Goal: Information Seeking & Learning: Find specific page/section

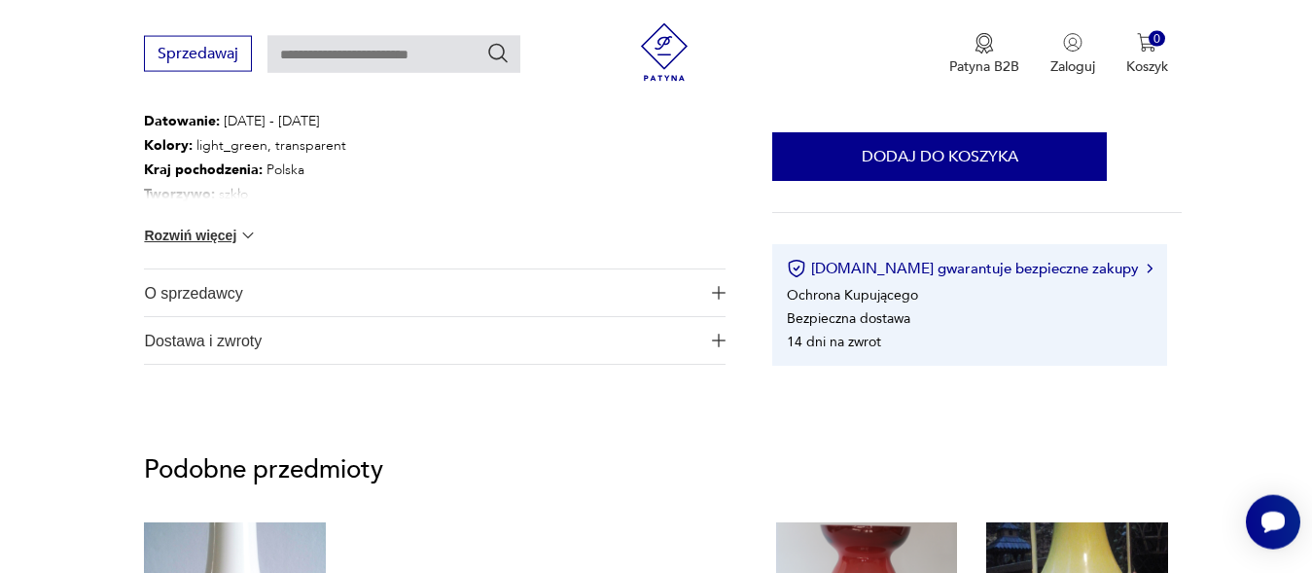
scroll to position [1058, 0]
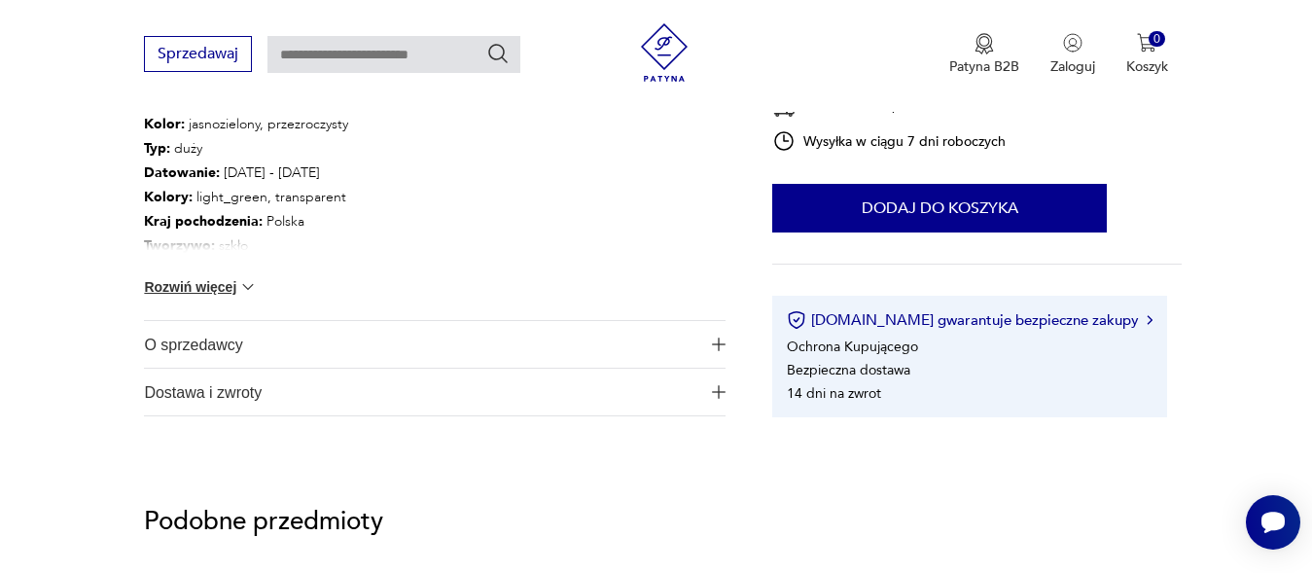
click at [196, 287] on button "Rozwiń więcej" at bounding box center [200, 286] width 113 height 19
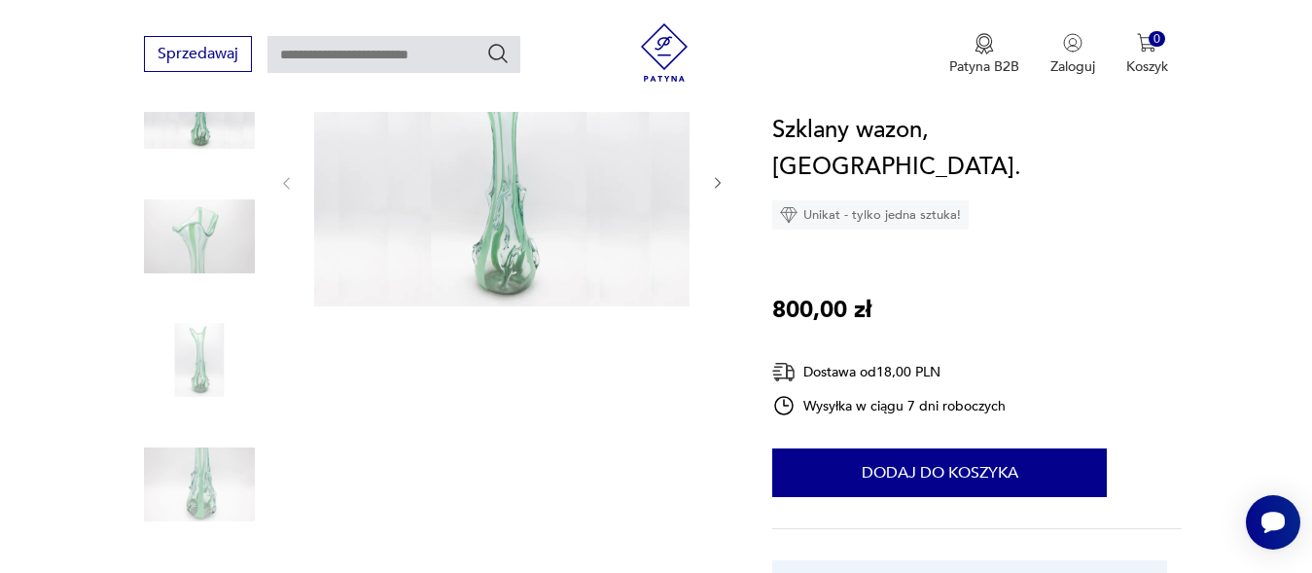
scroll to position [0, 0]
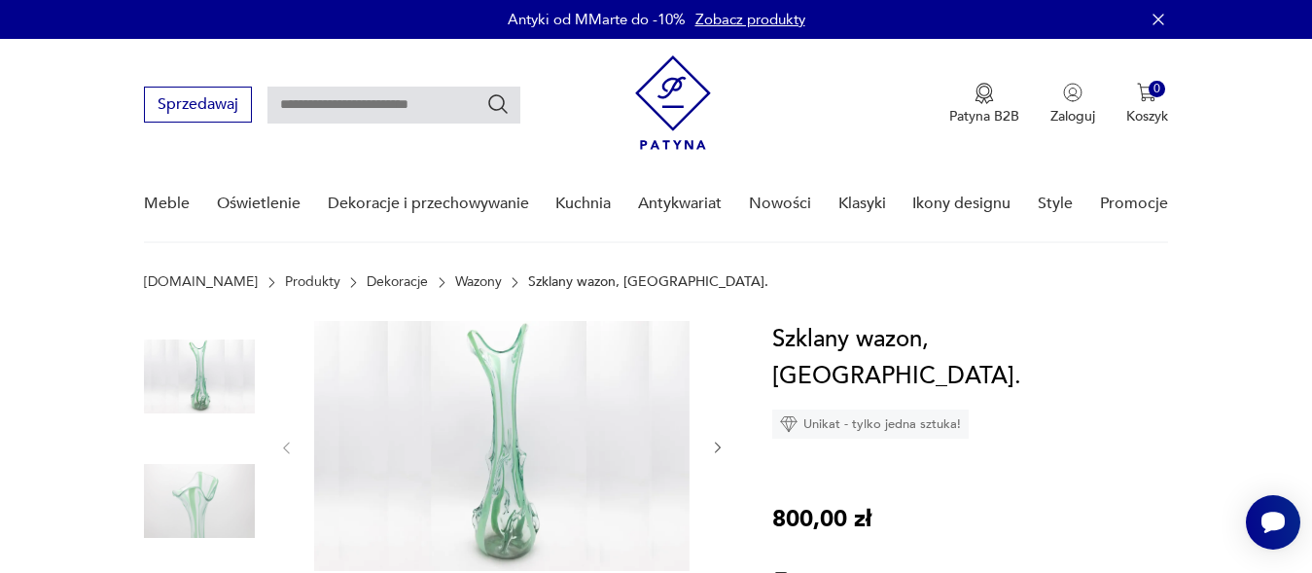
click at [537, 277] on p "Szklany wazon, [GEOGRAPHIC_DATA]." at bounding box center [648, 282] width 240 height 16
click at [455, 278] on link "Wazony" at bounding box center [478, 282] width 47 height 16
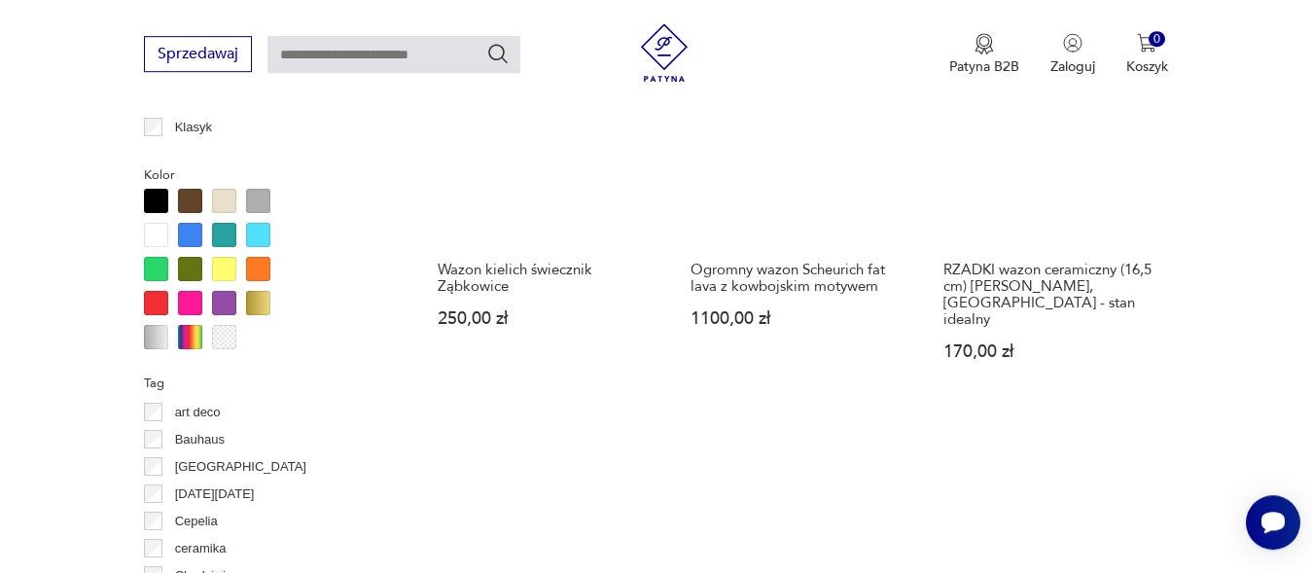
scroll to position [1748, 0]
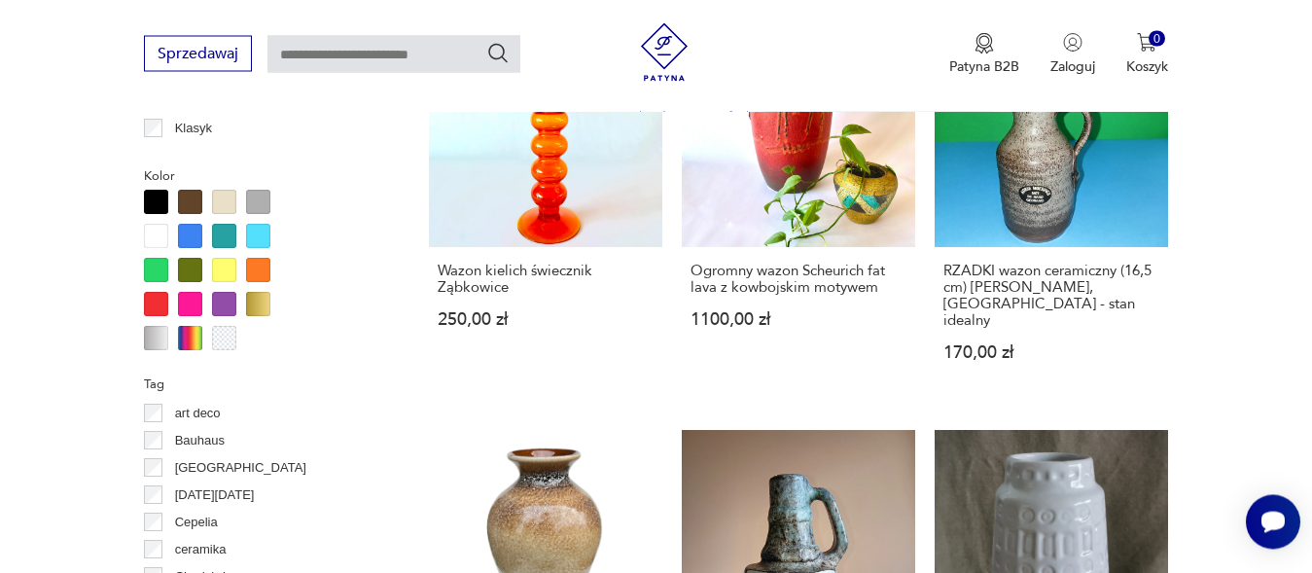
click at [308, 57] on input "text" at bounding box center [393, 54] width 253 height 37
click at [328, 53] on input "**********" at bounding box center [393, 54] width 253 height 37
type input "**********"
click at [498, 55] on icon "Szukaj" at bounding box center [497, 53] width 23 height 23
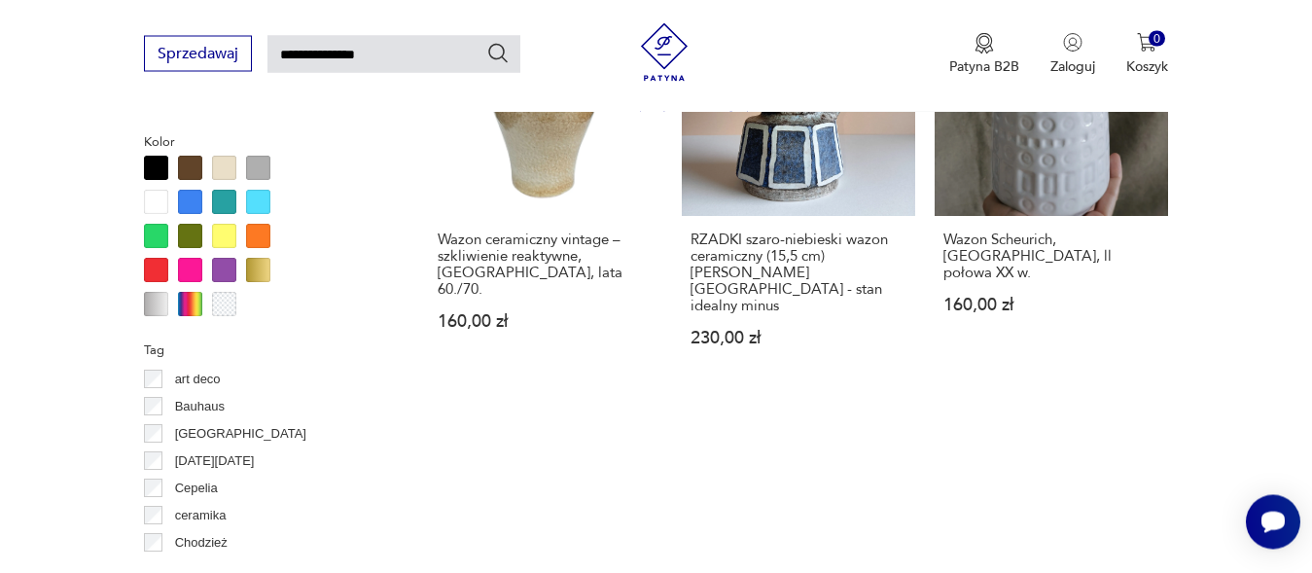
type input "**********"
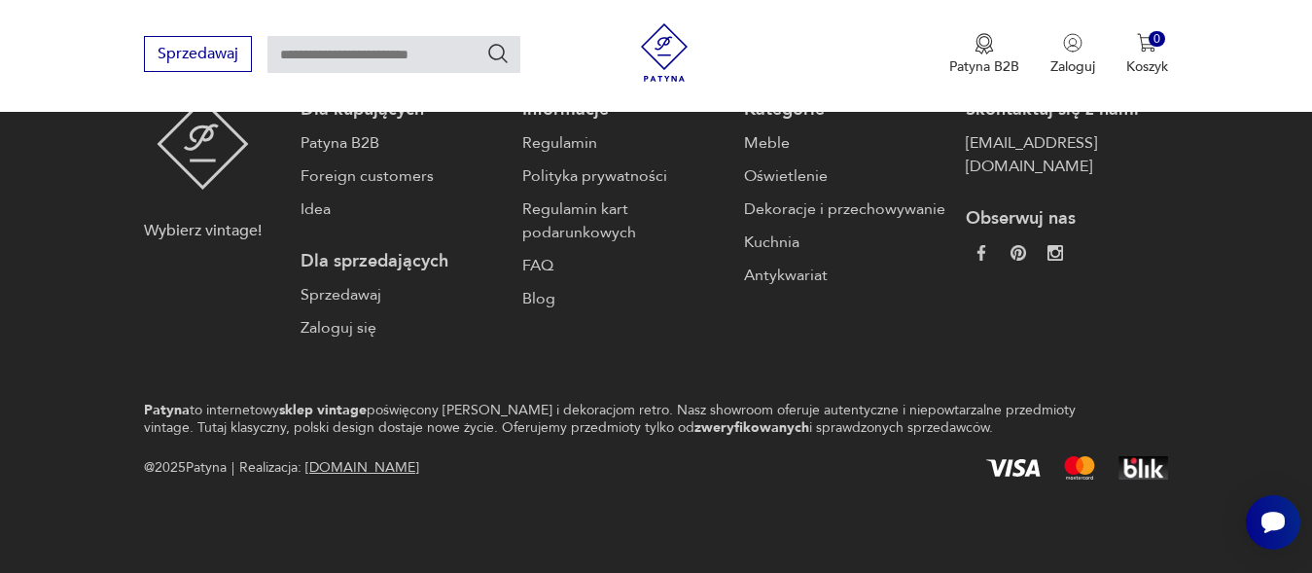
type input "**********"
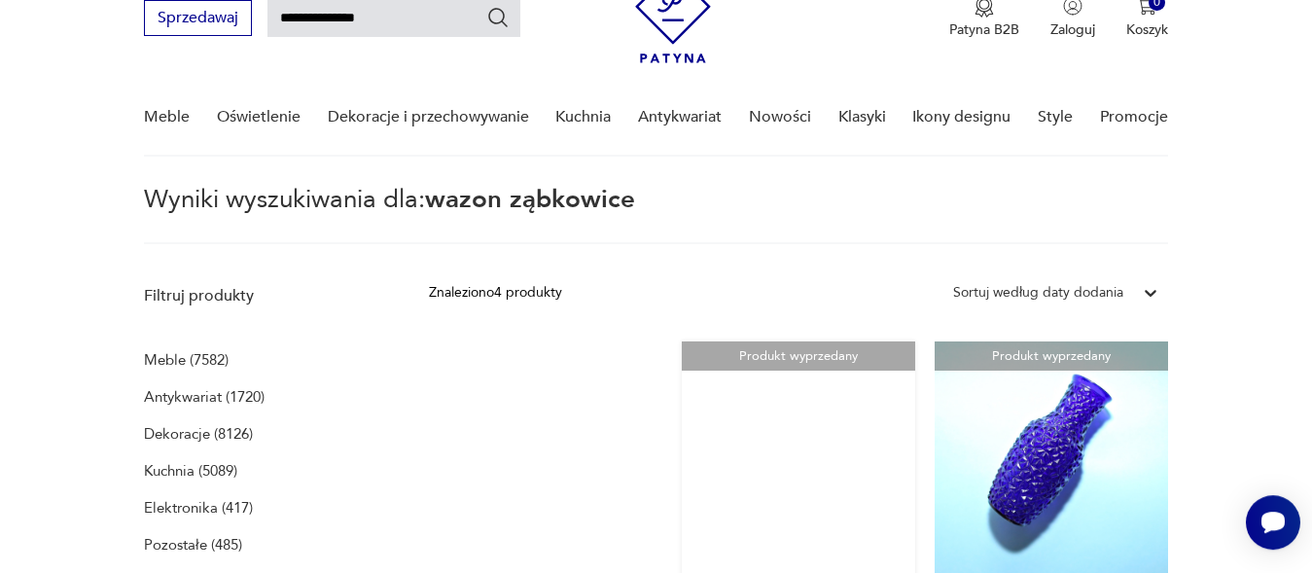
scroll to position [132, 0]
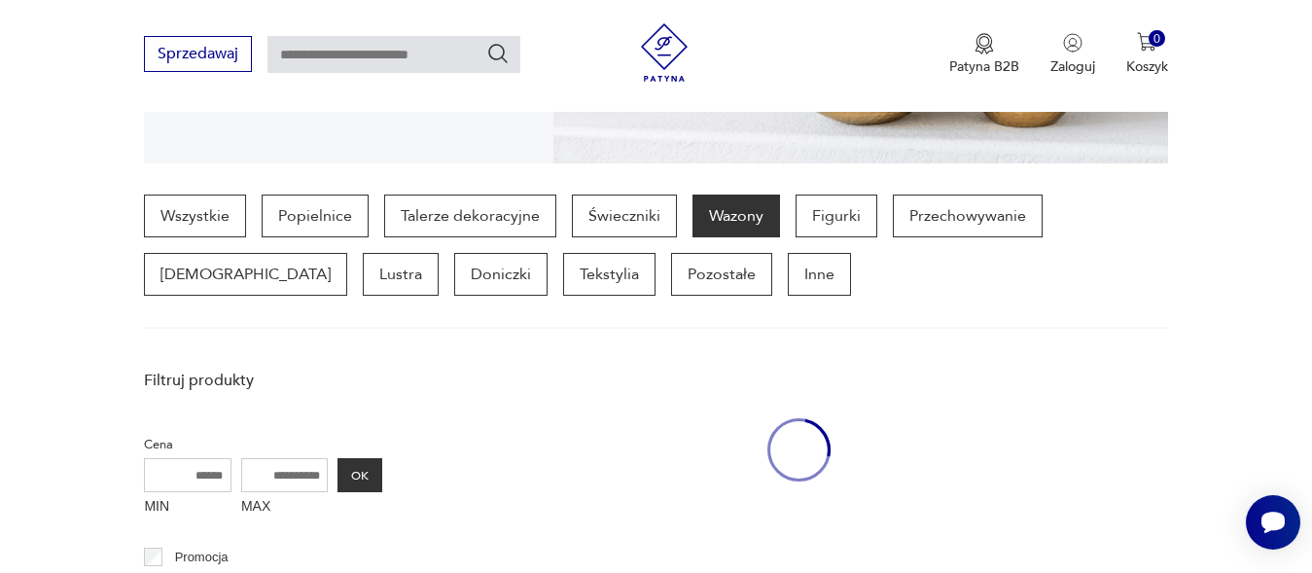
scroll to position [3947, 0]
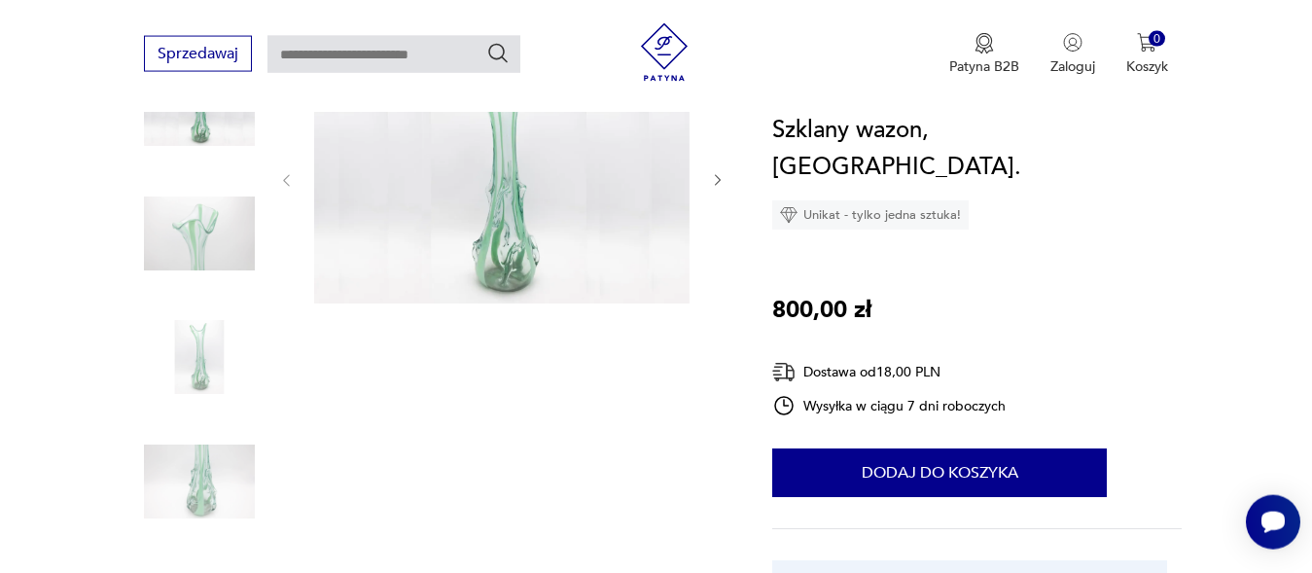
scroll to position [265, 0]
click at [320, 53] on input "text" at bounding box center [393, 54] width 253 height 37
type input "*"
type input "*********"
click at [498, 48] on icon "Szukaj" at bounding box center [497, 53] width 23 height 23
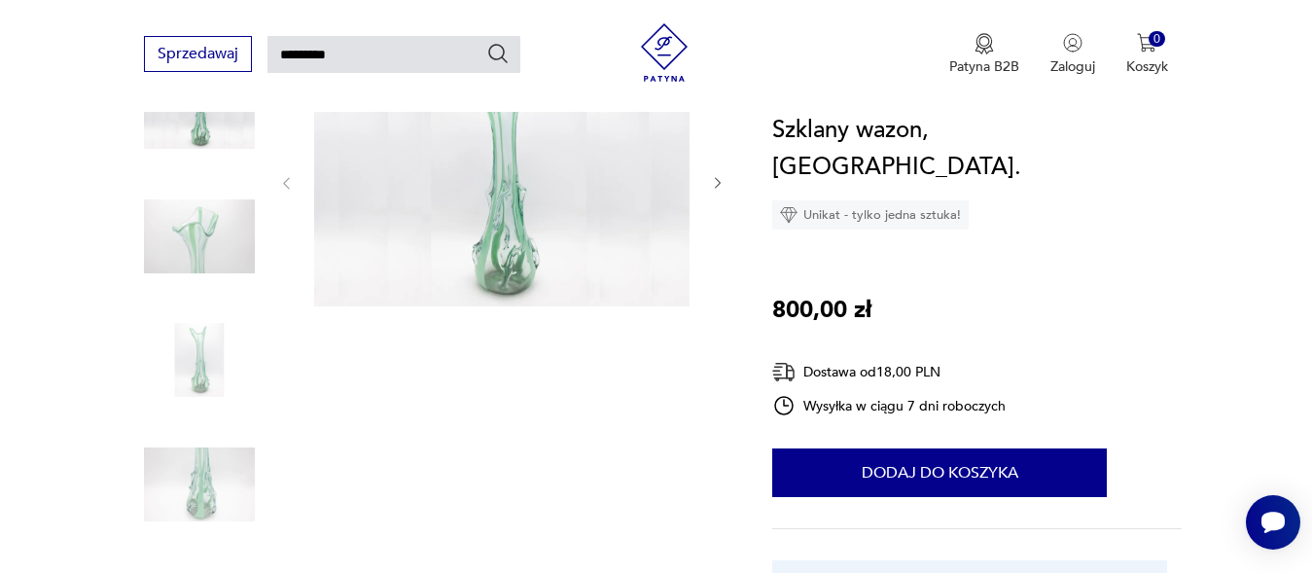
type input "*********"
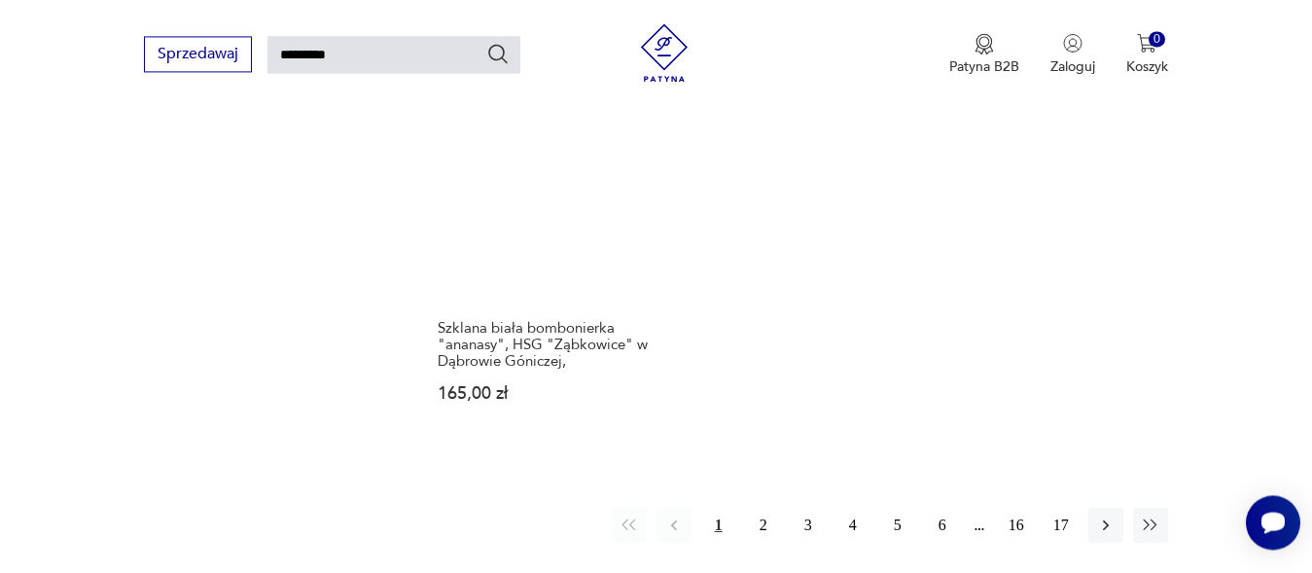
scroll to position [2444, 0]
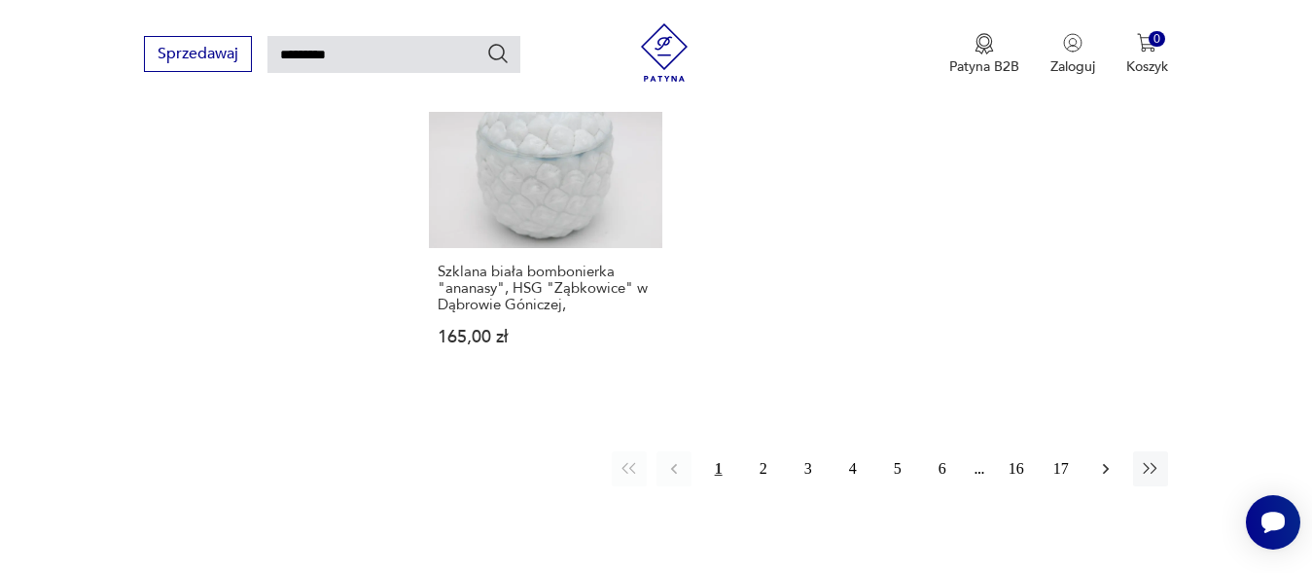
click at [1105, 459] on icon "button" at bounding box center [1105, 468] width 19 height 19
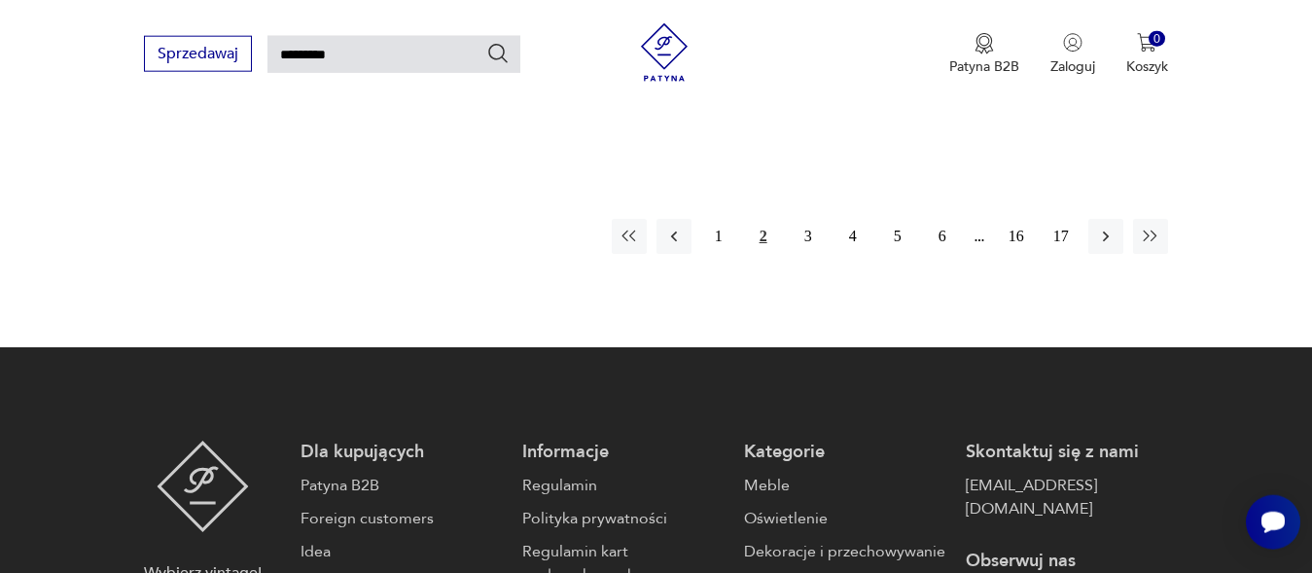
scroll to position [2715, 0]
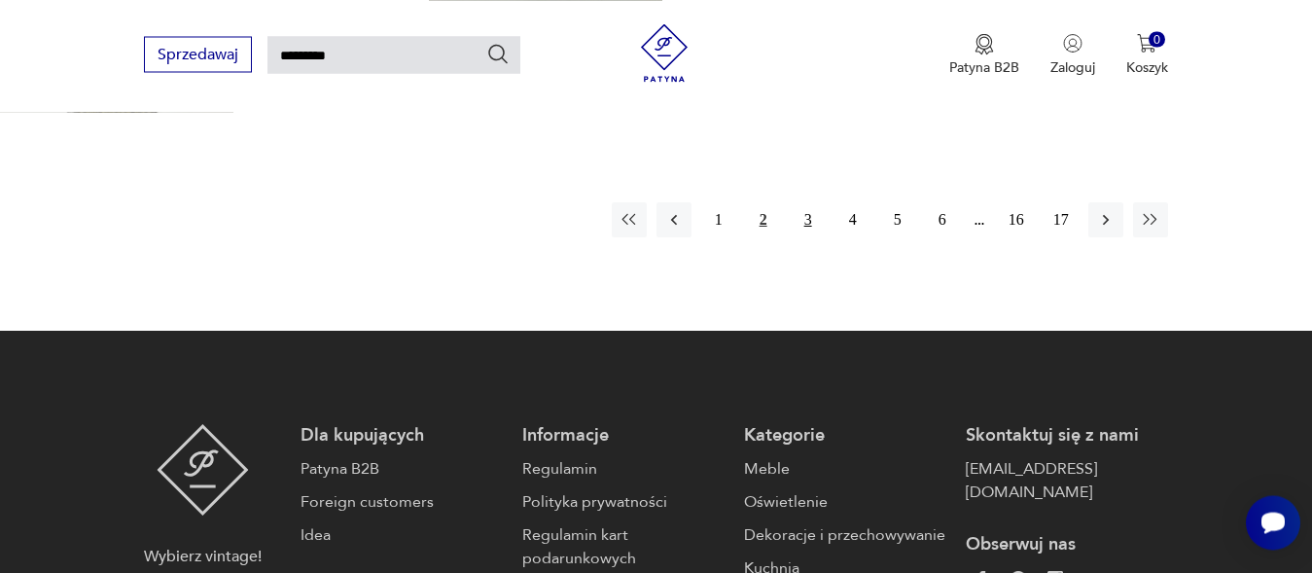
click at [803, 202] on button "3" at bounding box center [808, 219] width 35 height 35
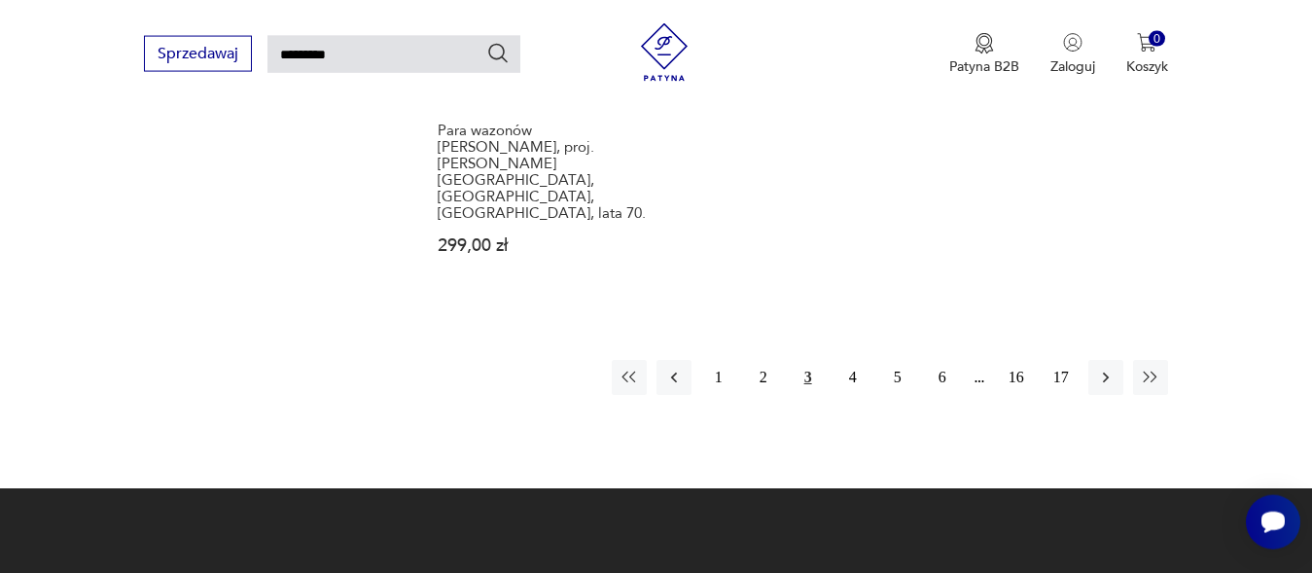
scroll to position [2582, 0]
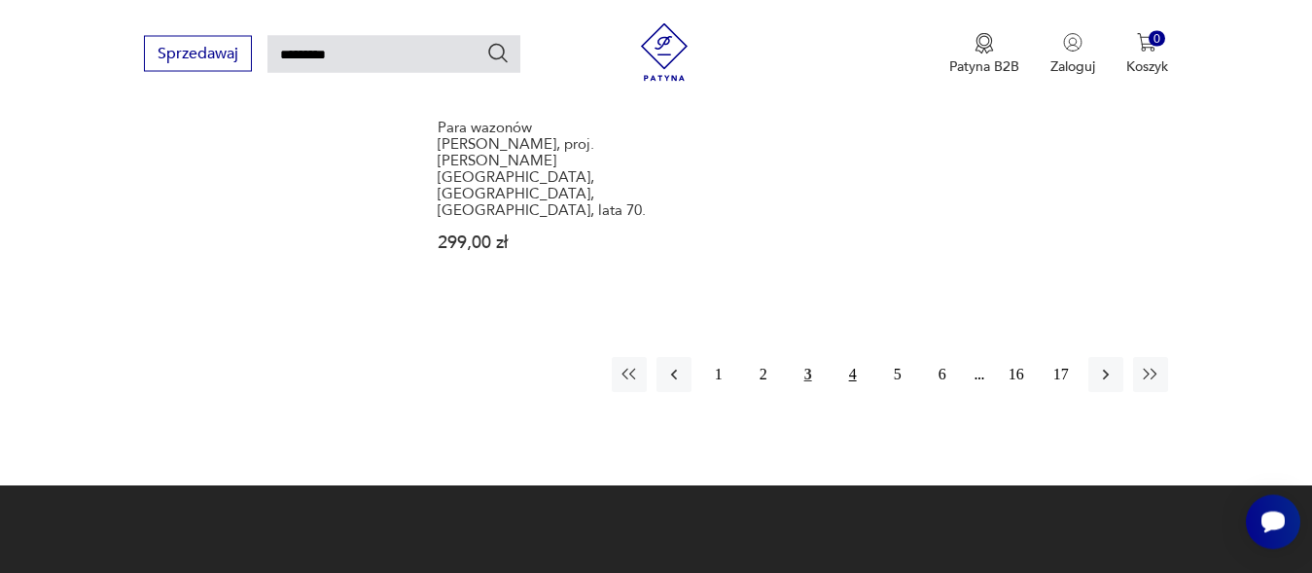
click at [851, 358] on button "4" at bounding box center [852, 375] width 35 height 35
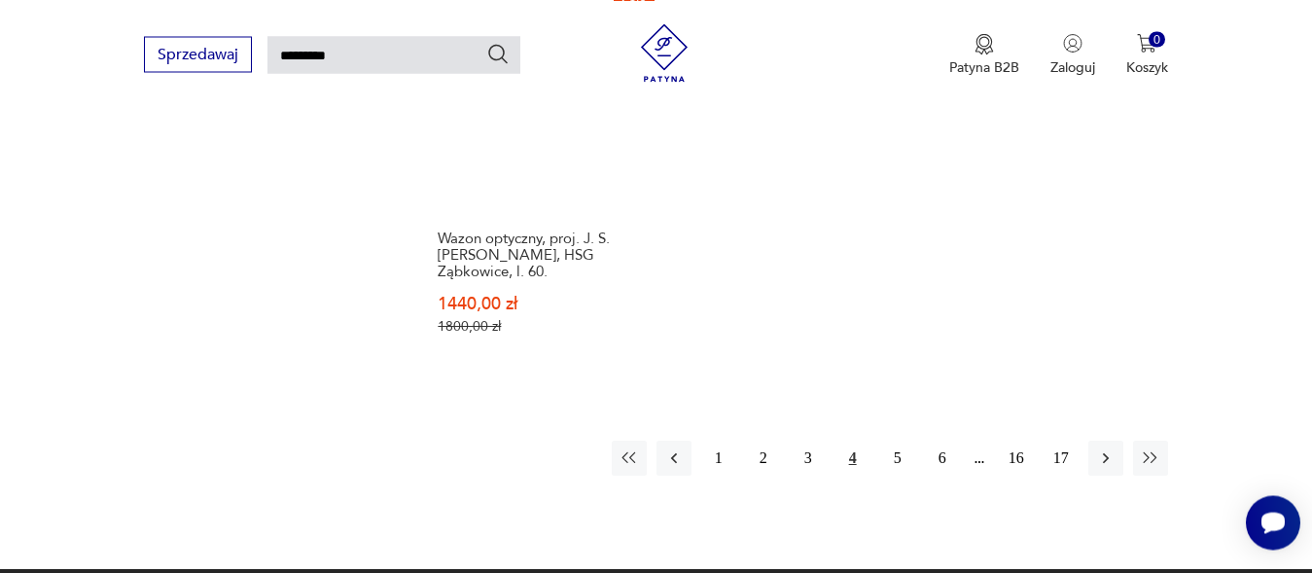
scroll to position [2450, 0]
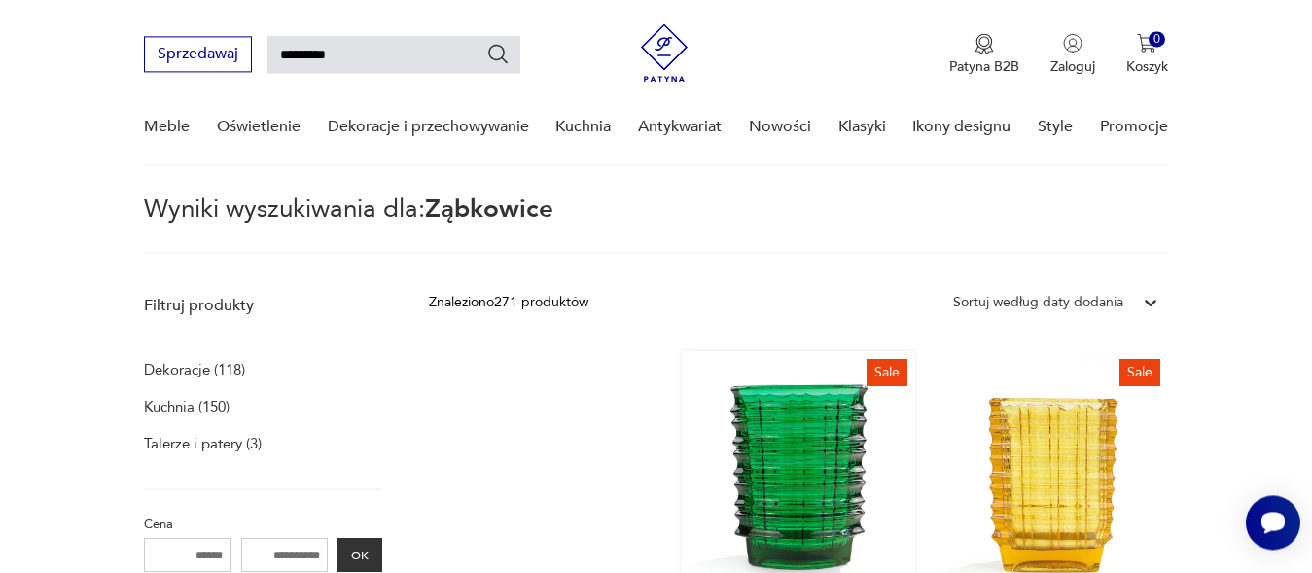
scroll to position [335, 0]
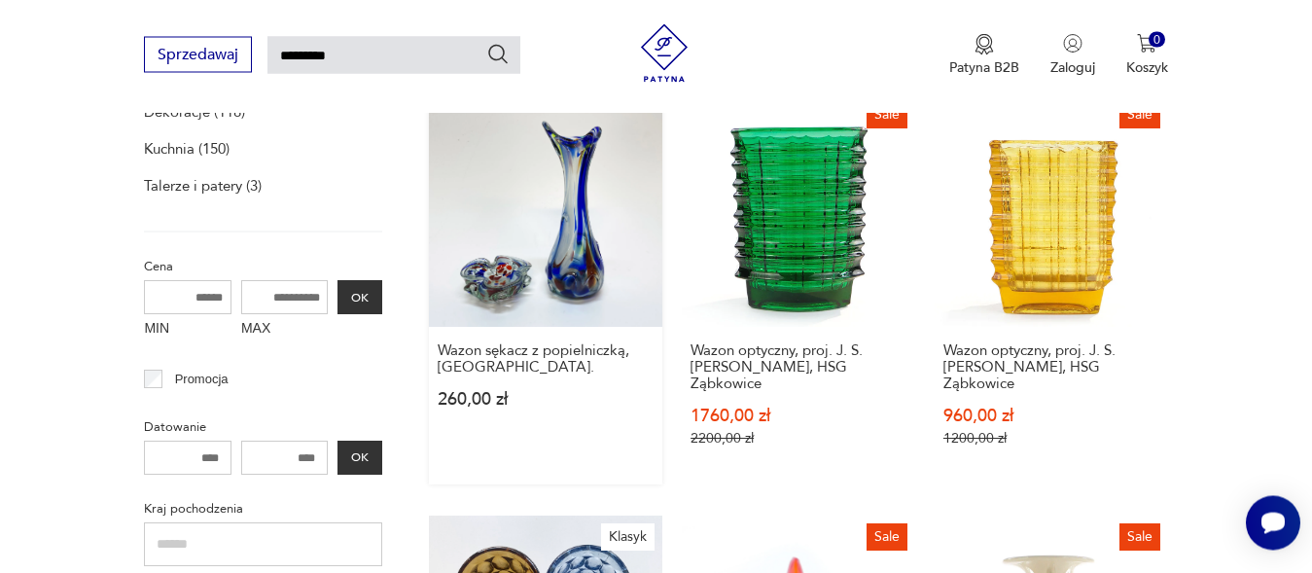
click at [584, 224] on link "Wazon sękacz z popielniczką, Ząbkowice. 260,00 zł" at bounding box center [545, 288] width 233 height 391
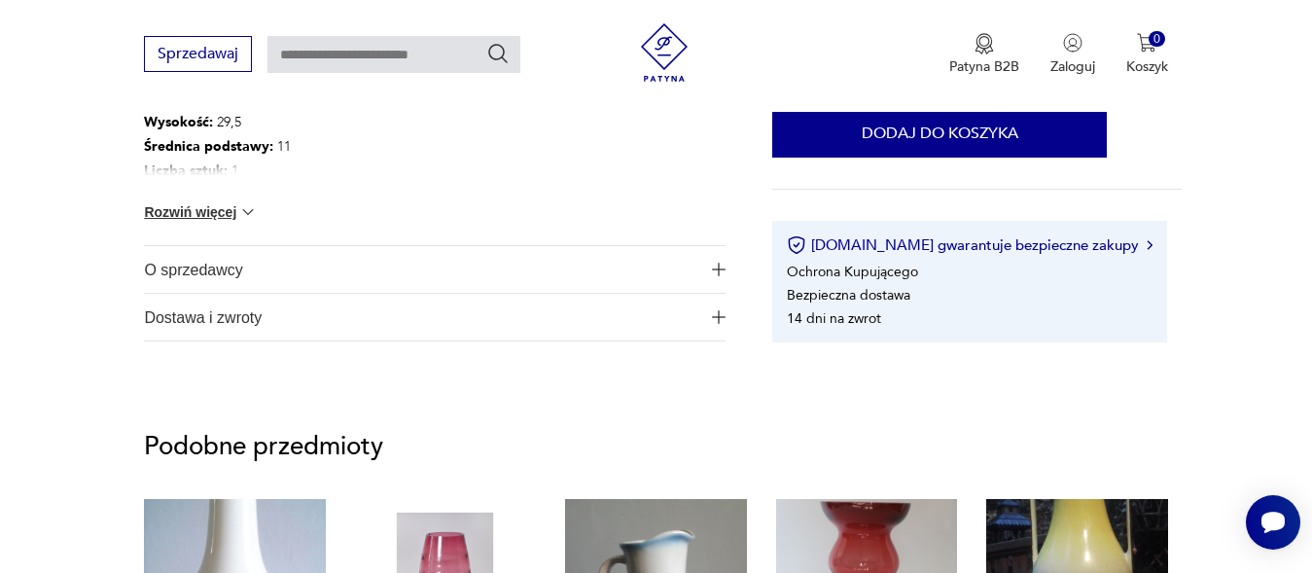
scroll to position [926, 0]
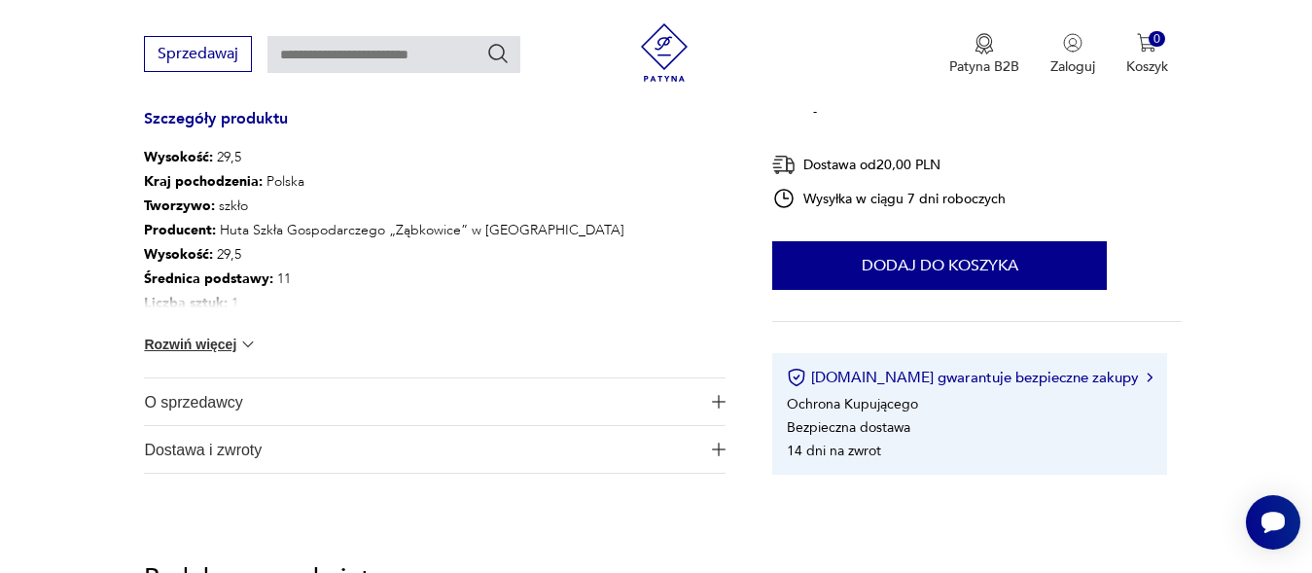
click at [202, 343] on button "Rozwiń więcej" at bounding box center [200, 344] width 113 height 19
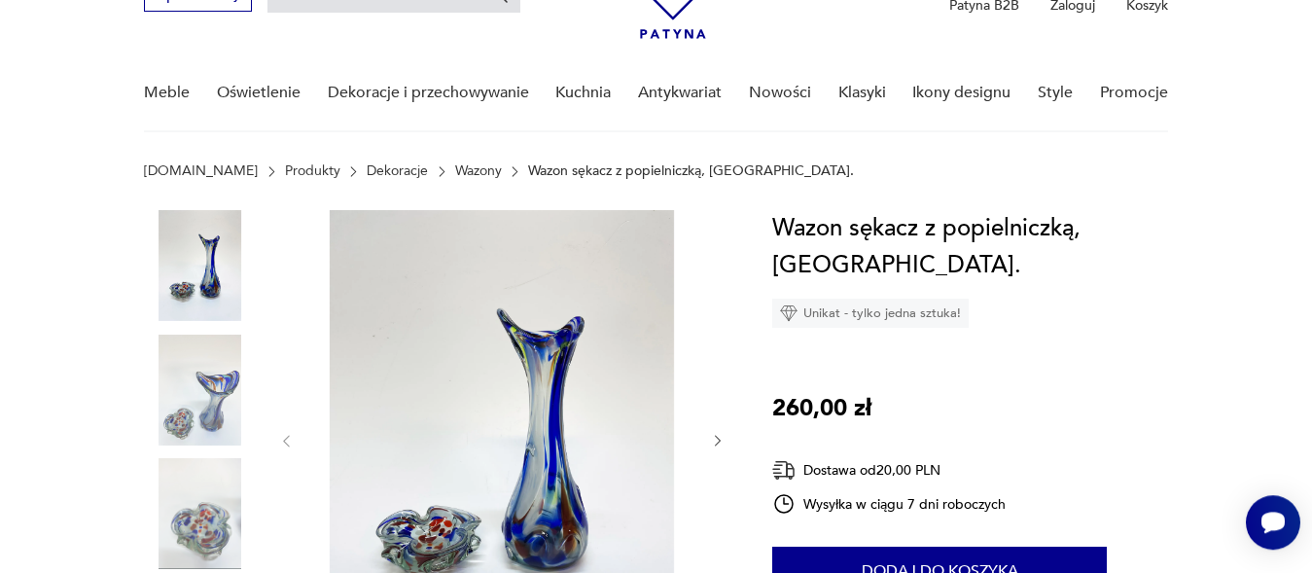
scroll to position [0, 0]
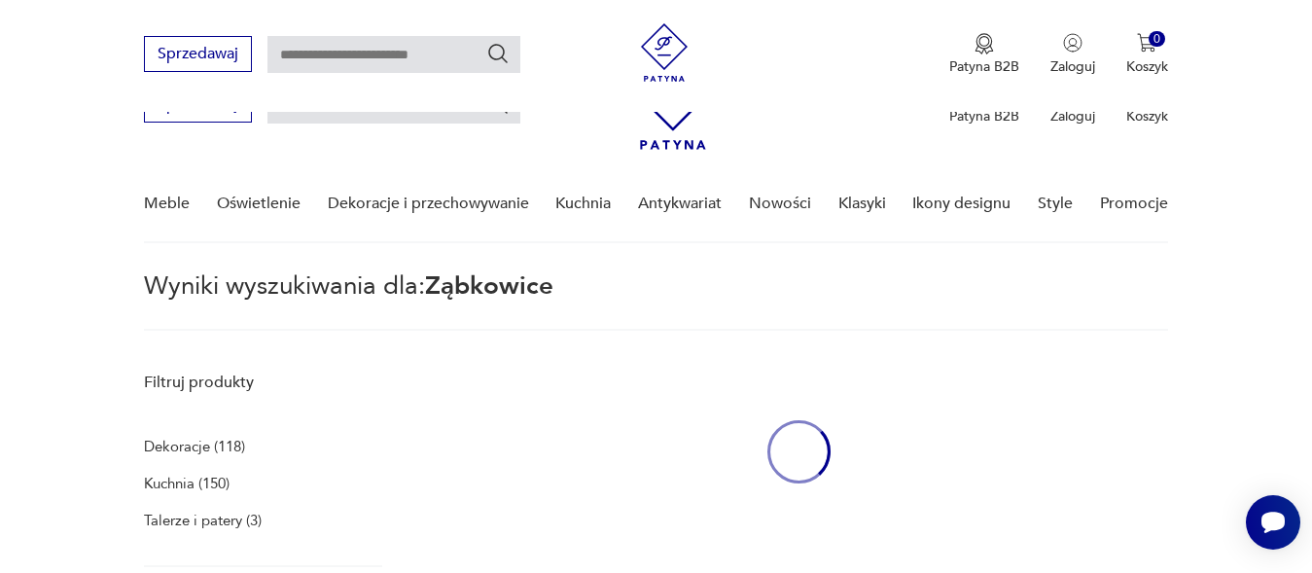
type input "*********"
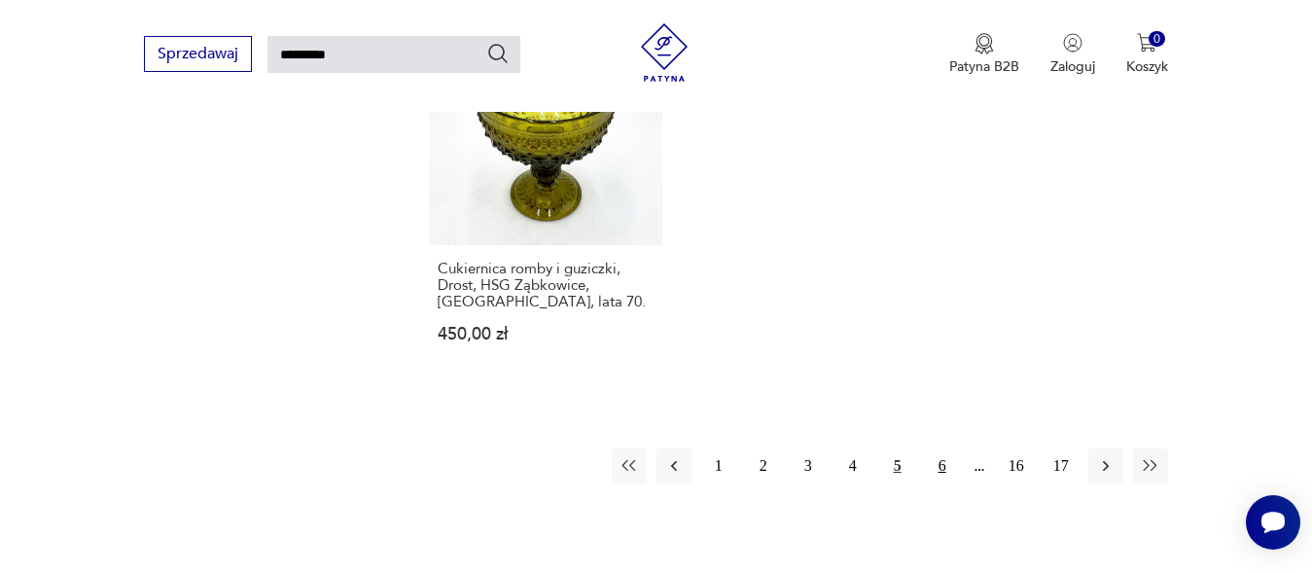
scroll to position [2475, 0]
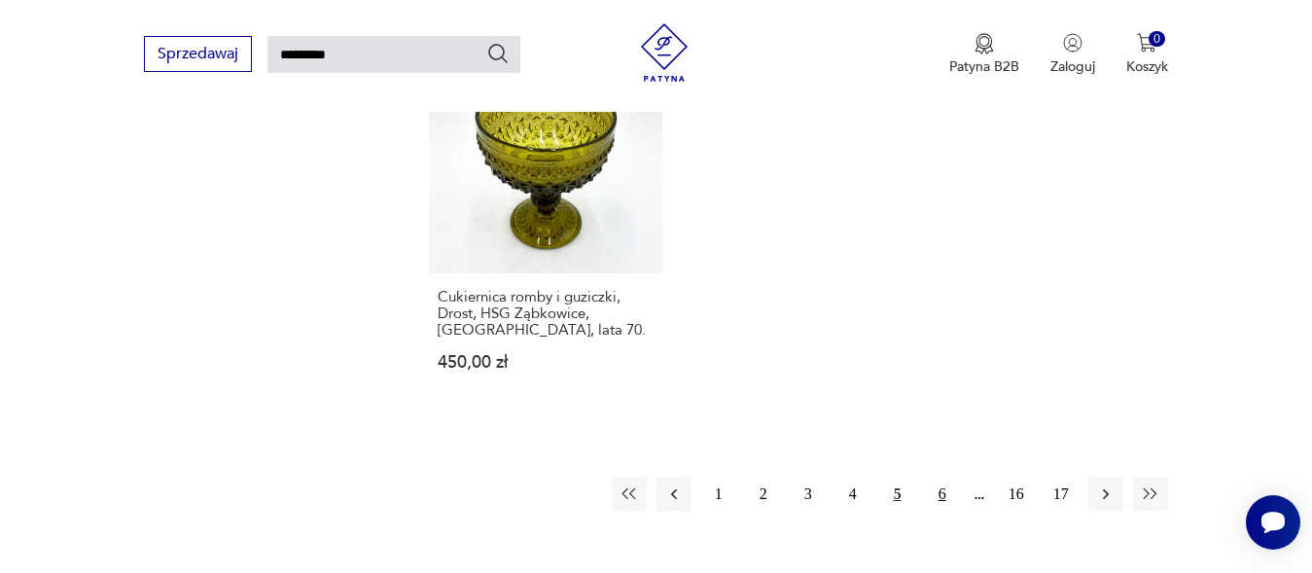
click at [942, 477] on button "6" at bounding box center [942, 494] width 35 height 35
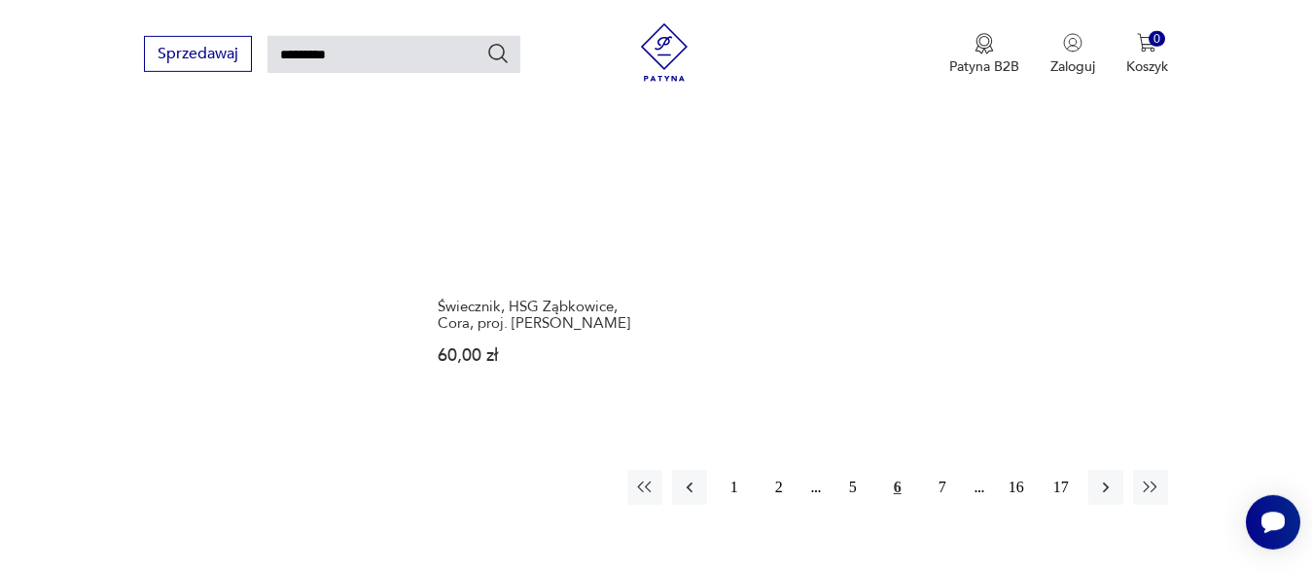
scroll to position [2450, 0]
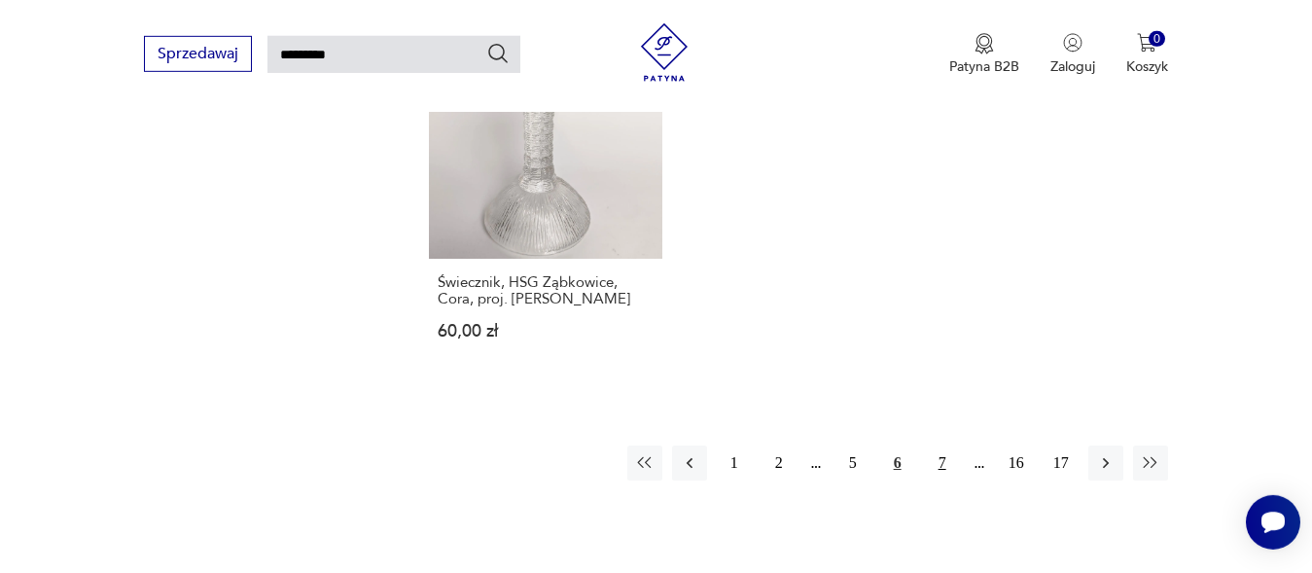
click at [943, 445] on button "7" at bounding box center [942, 462] width 35 height 35
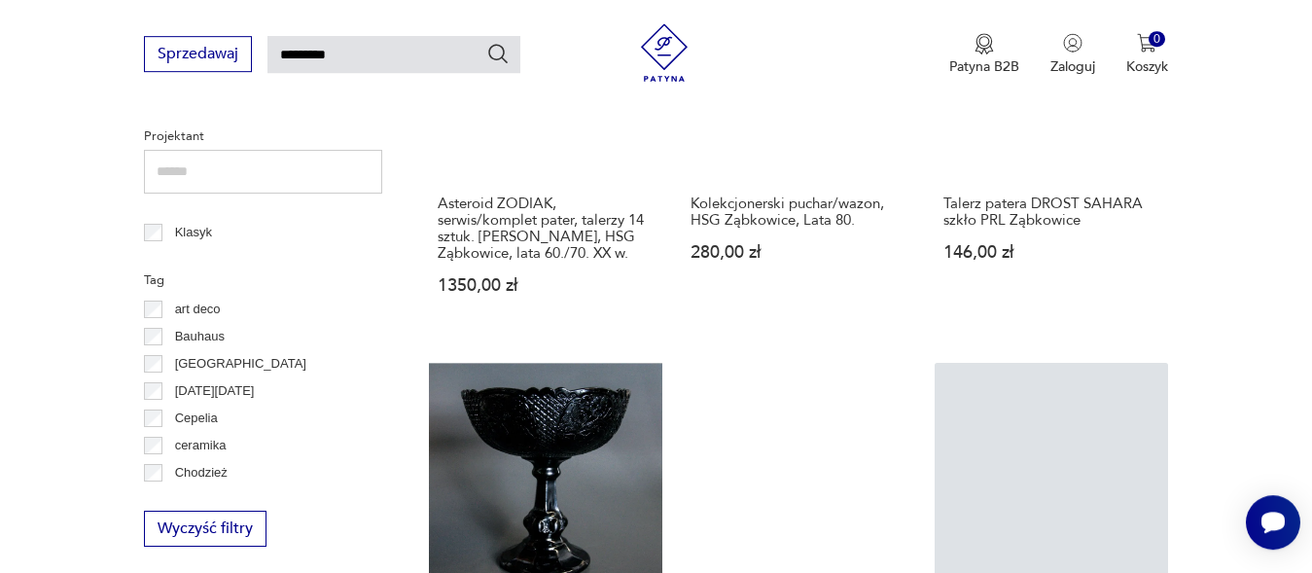
scroll to position [1127, 0]
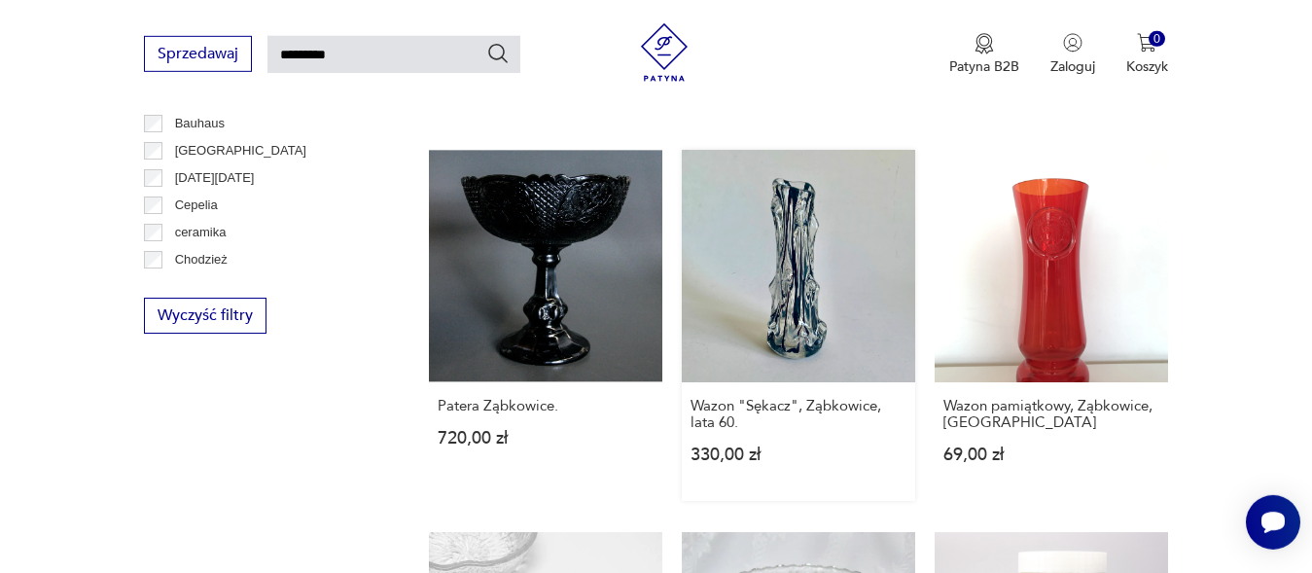
click at [804, 261] on link "Wazon "Sękacz", Ząbkowice, lata 60. 330,00 zł" at bounding box center [798, 326] width 233 height 352
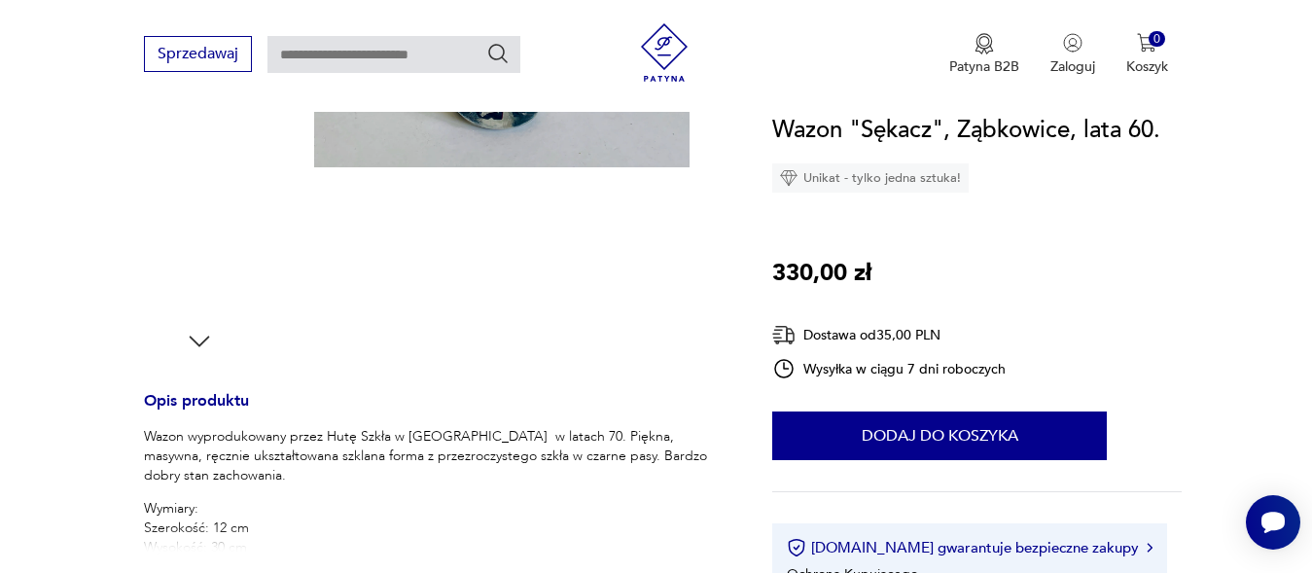
scroll to position [661, 0]
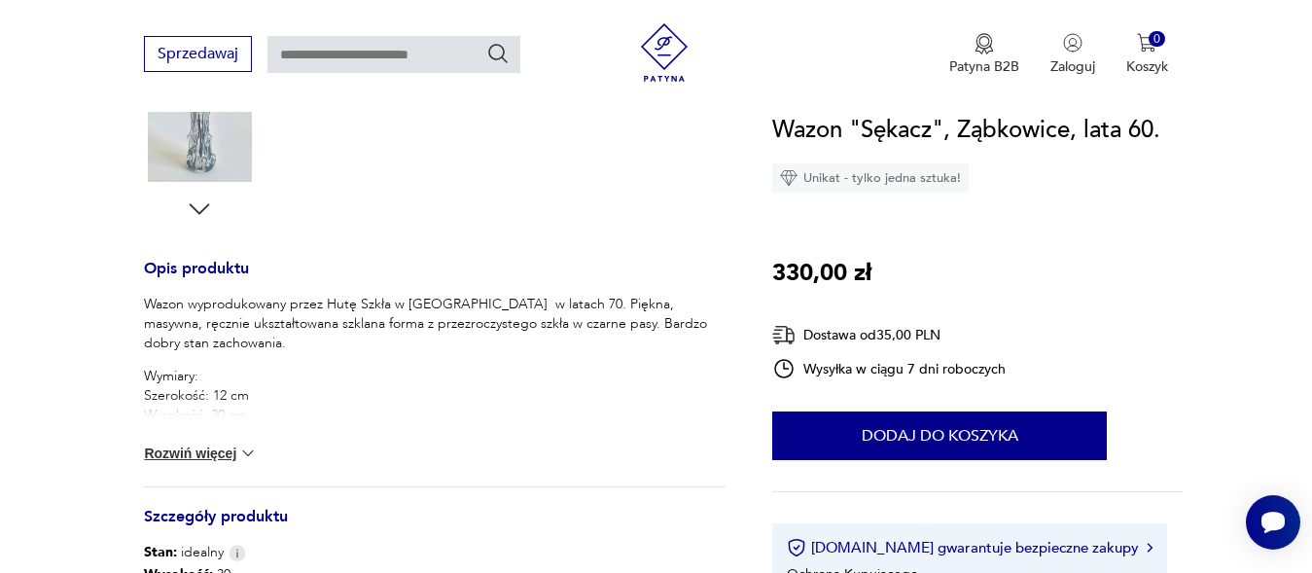
click at [200, 451] on button "Rozwiń więcej" at bounding box center [200, 452] width 113 height 19
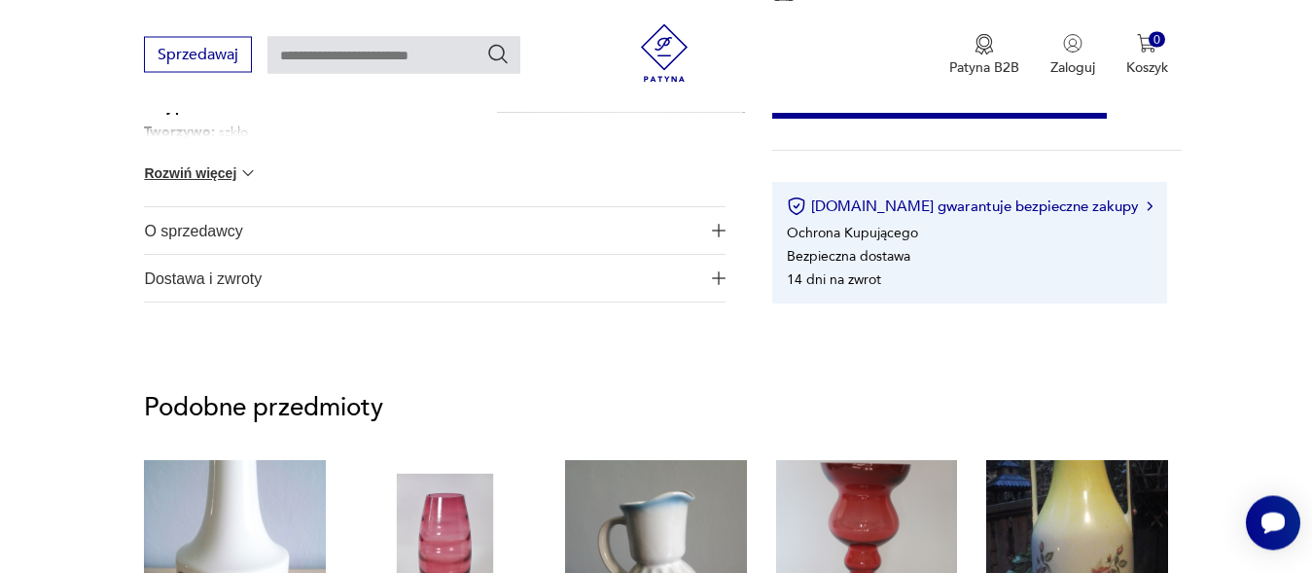
scroll to position [1323, 0]
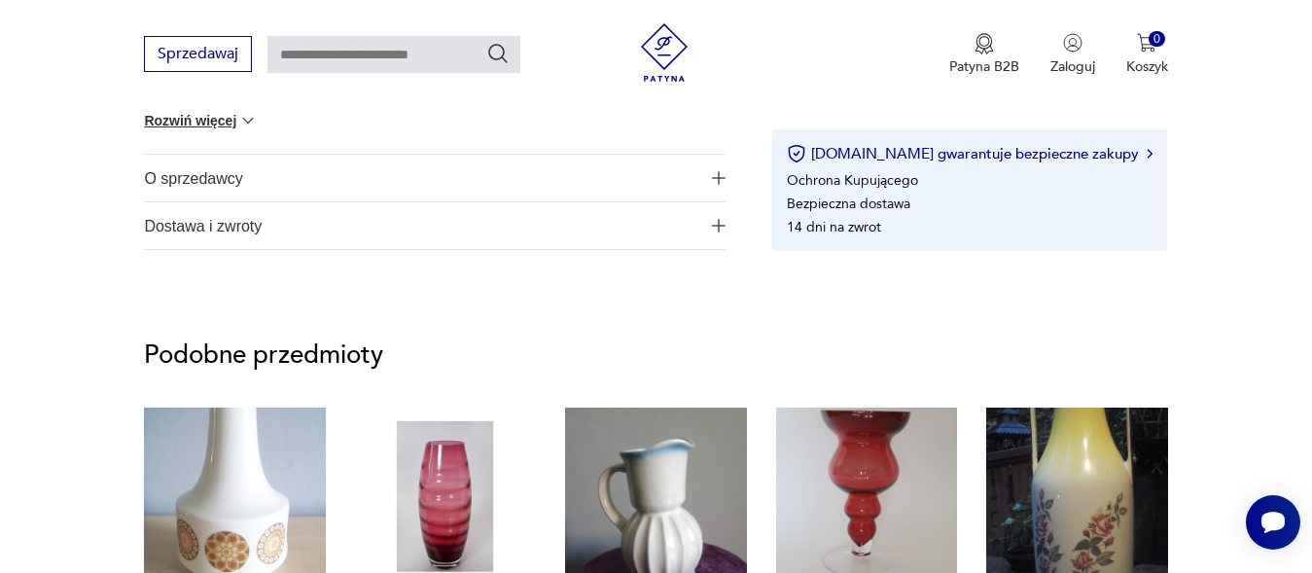
scroll to position [1044, 0]
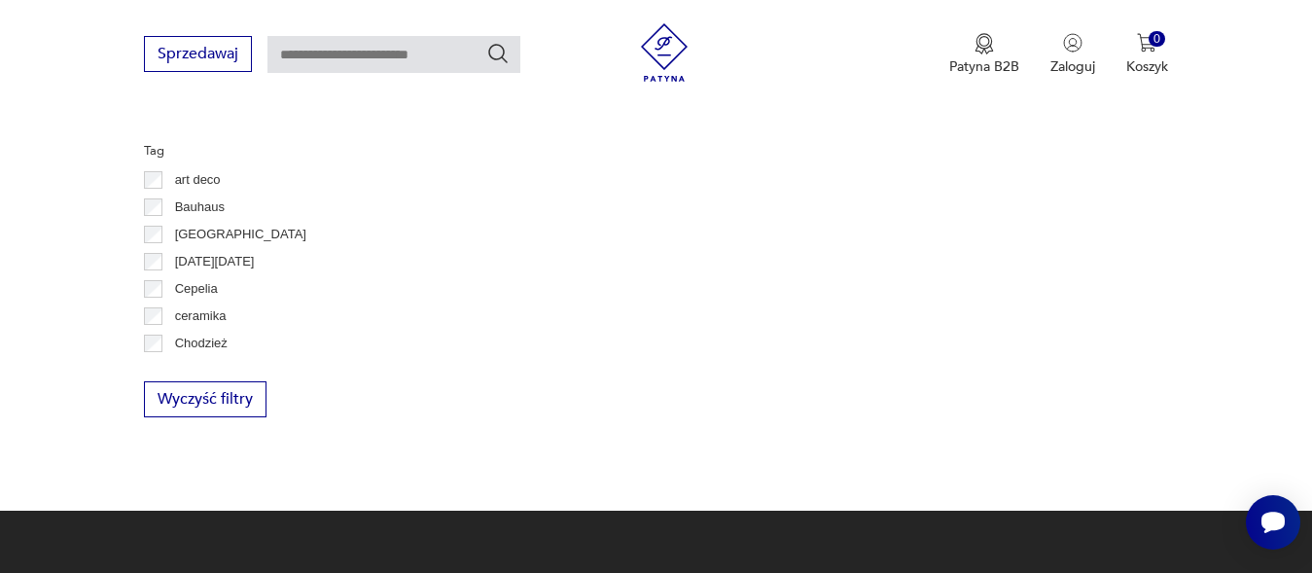
type input "*********"
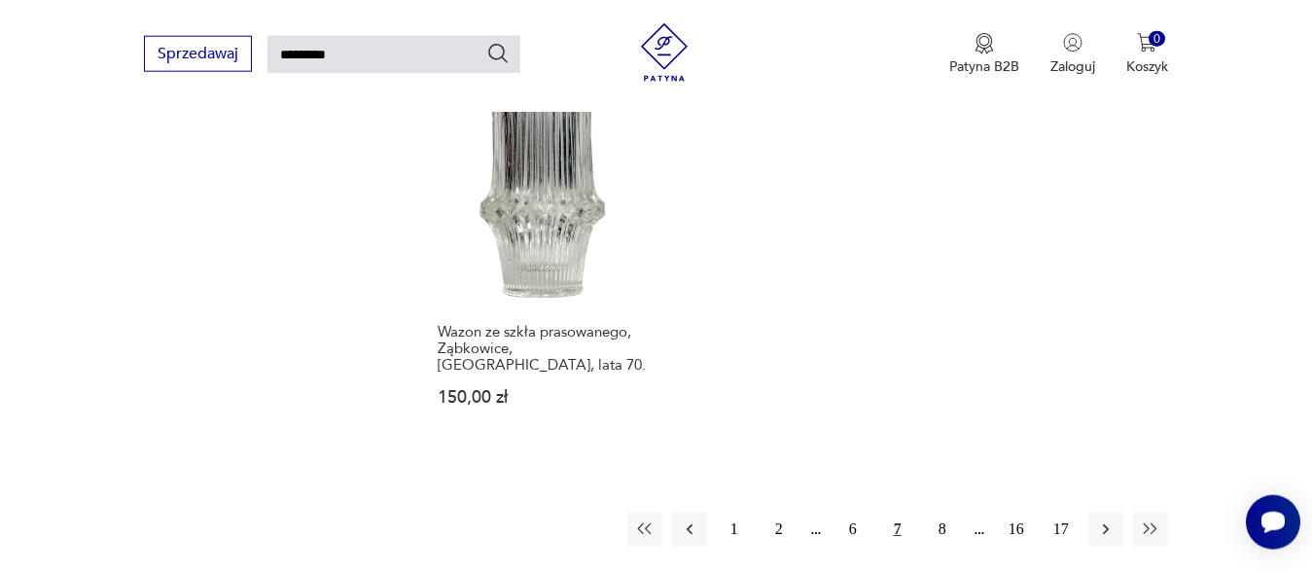
scroll to position [2381, 0]
click at [937, 514] on button "8" at bounding box center [942, 531] width 35 height 35
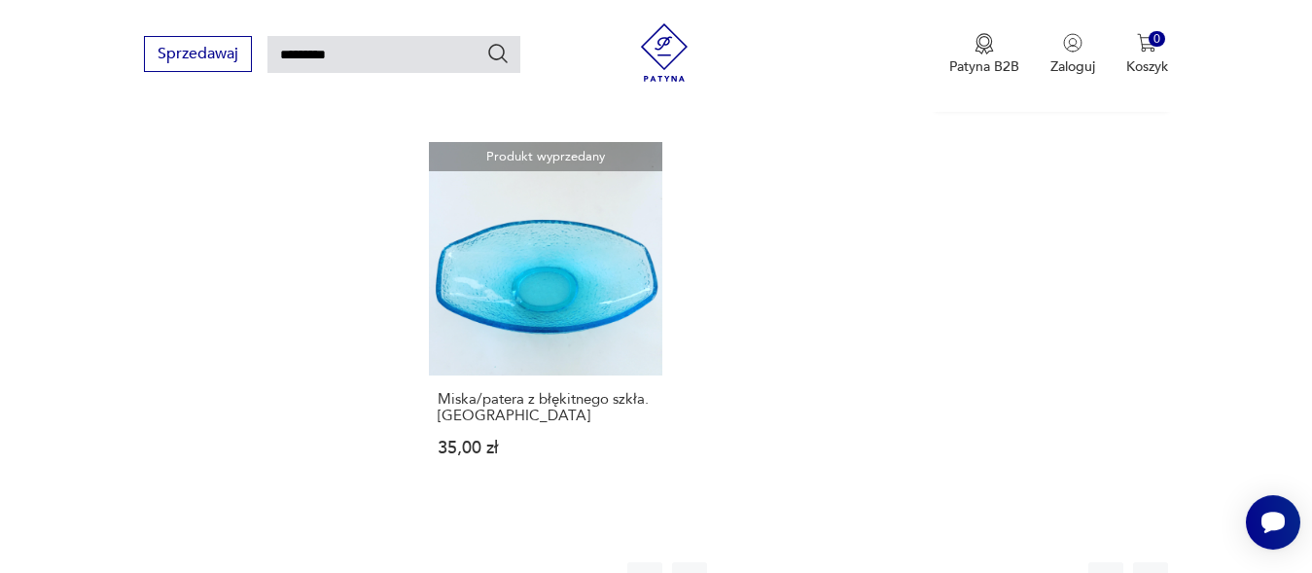
scroll to position [2319, 0]
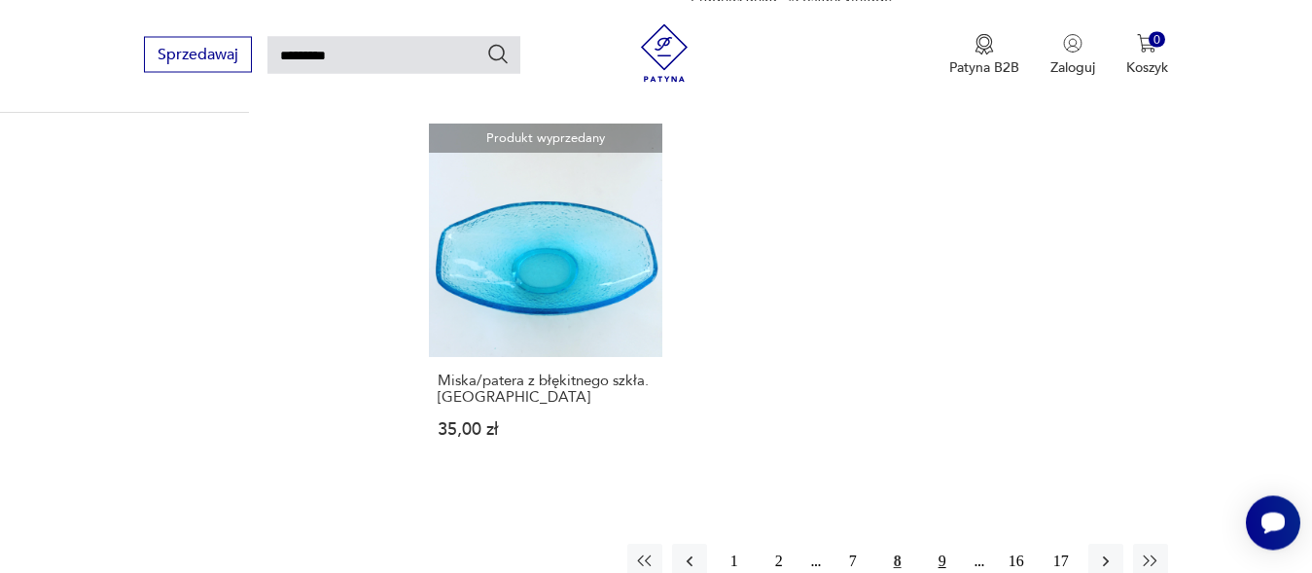
click at [945, 546] on button "9" at bounding box center [942, 561] width 35 height 35
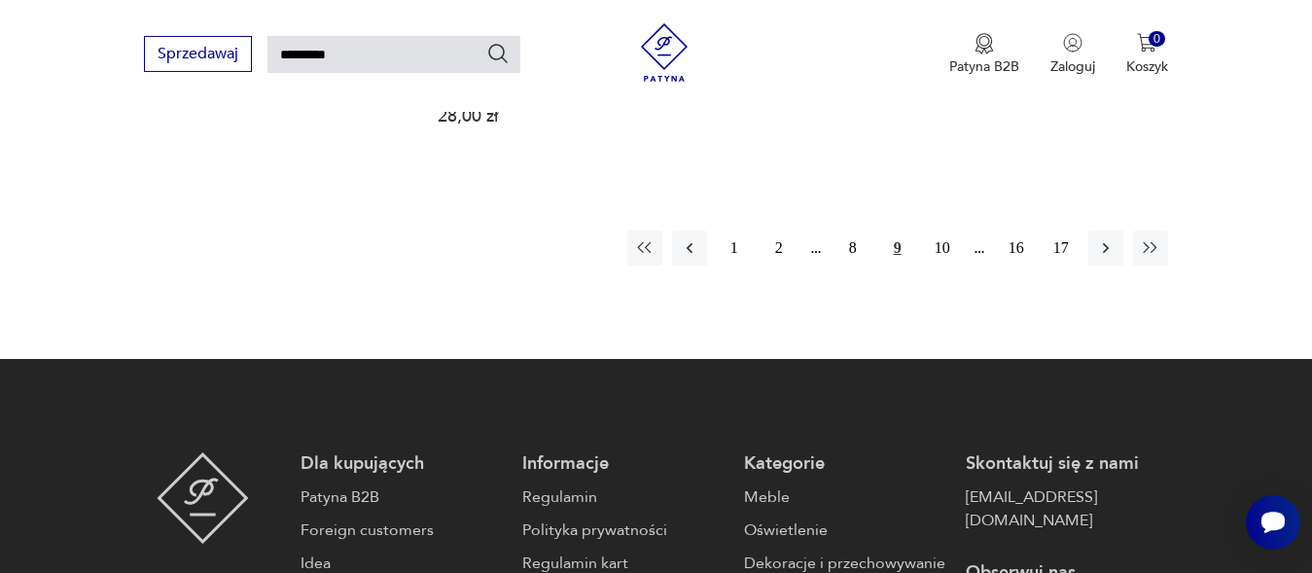
scroll to position [2715, 0]
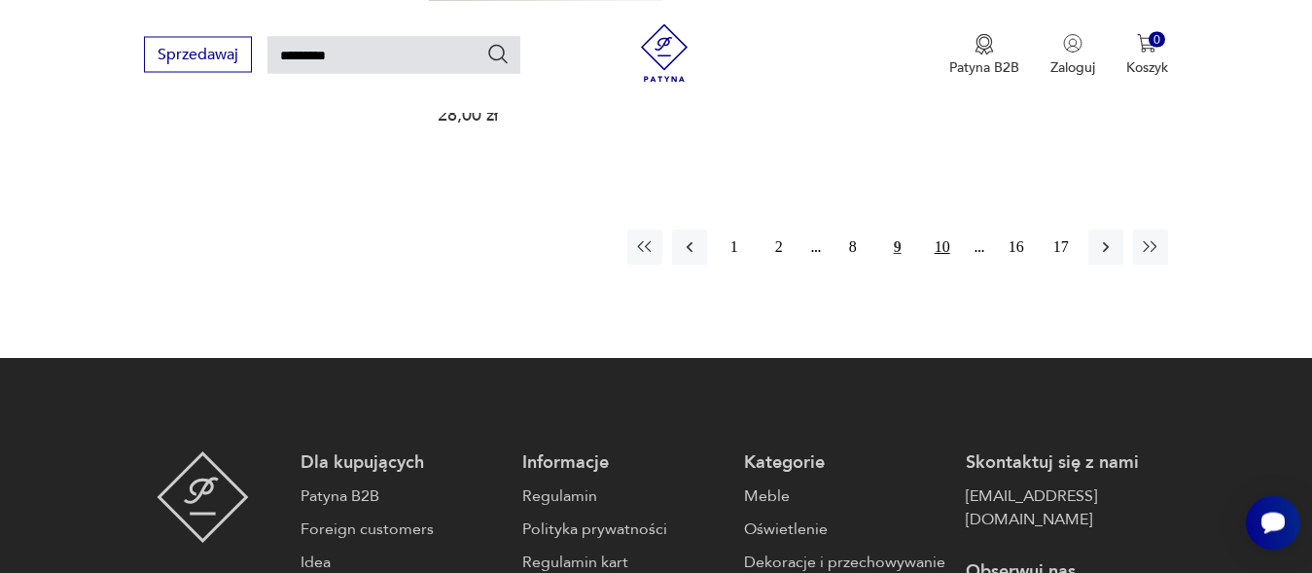
click at [942, 233] on button "10" at bounding box center [942, 247] width 35 height 35
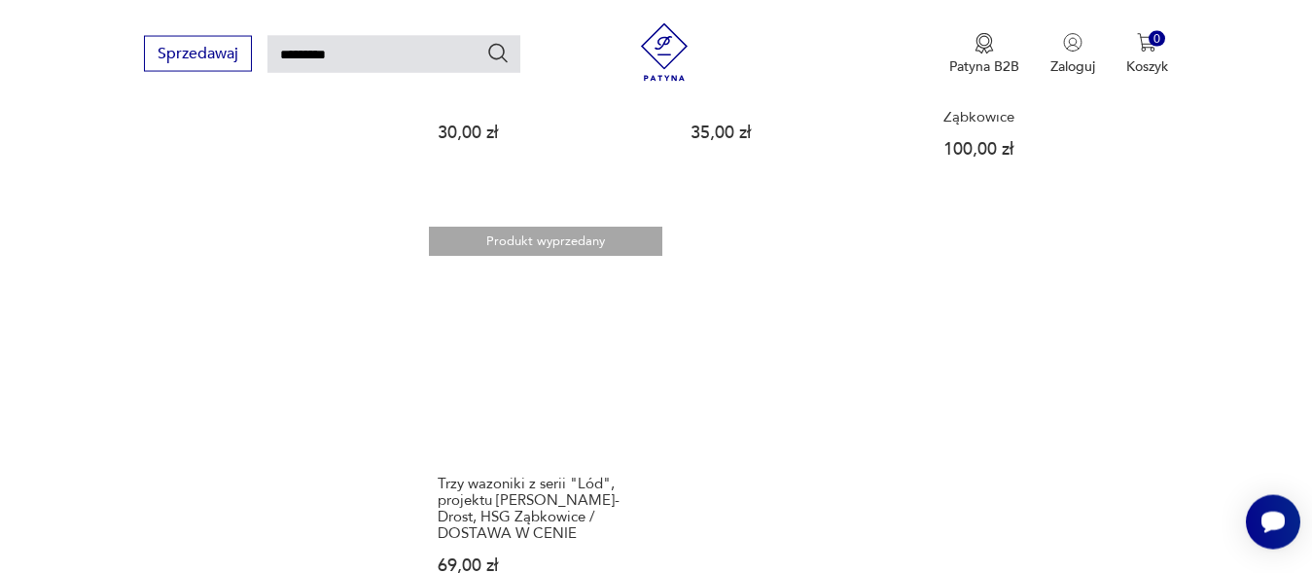
scroll to position [2451, 0]
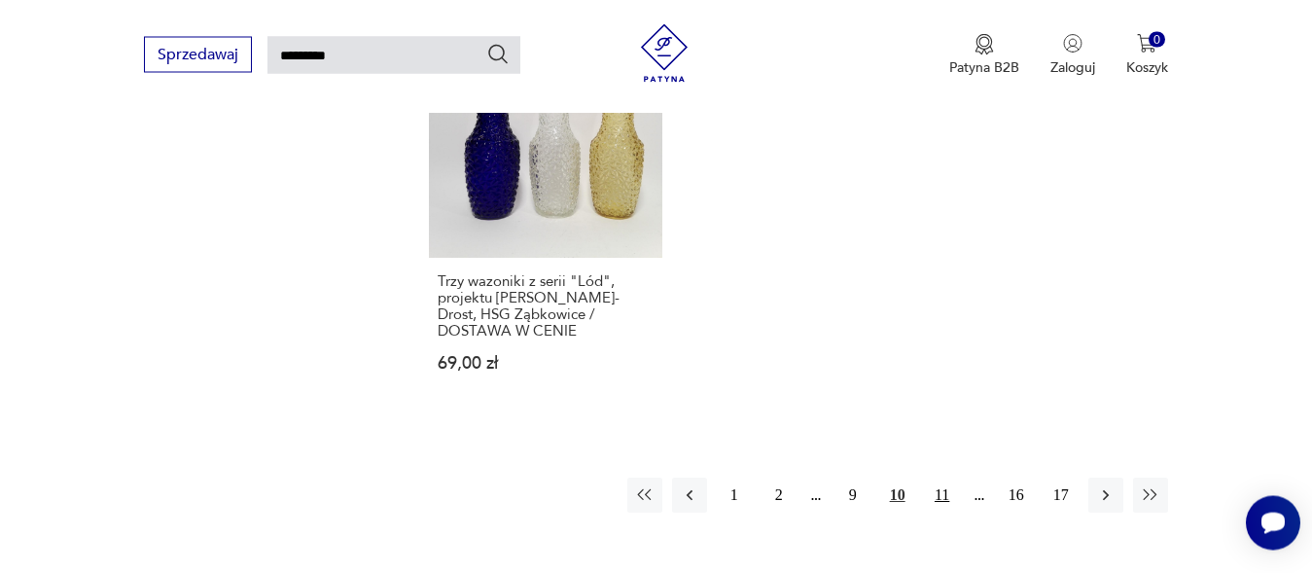
click at [939, 478] on button "11" at bounding box center [942, 495] width 35 height 35
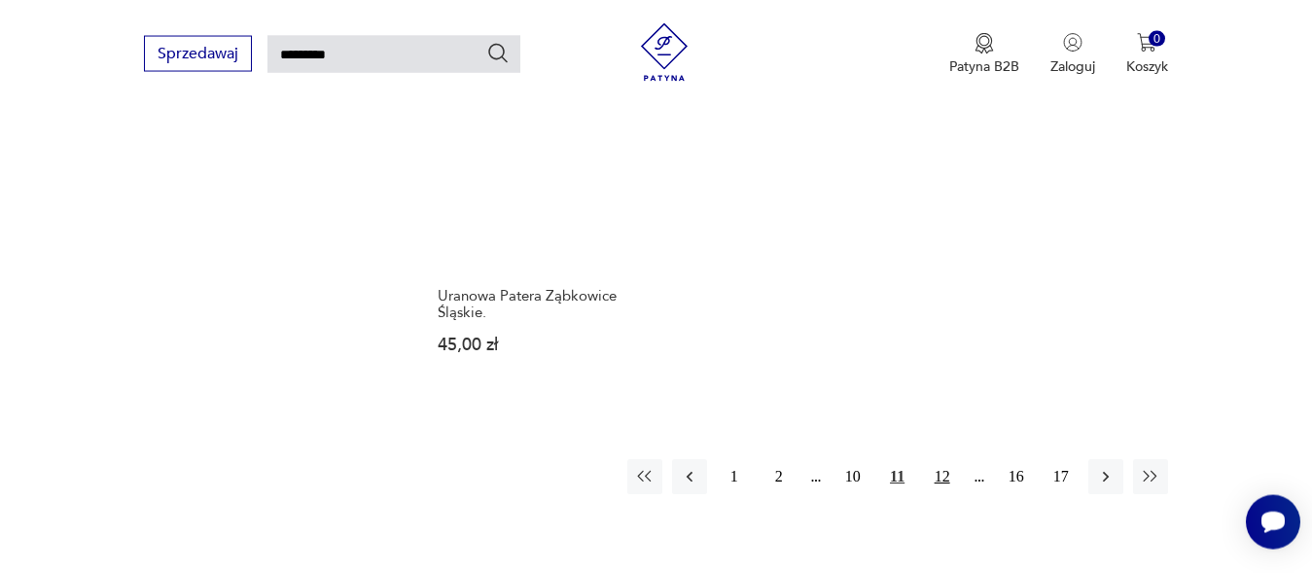
scroll to position [2451, 0]
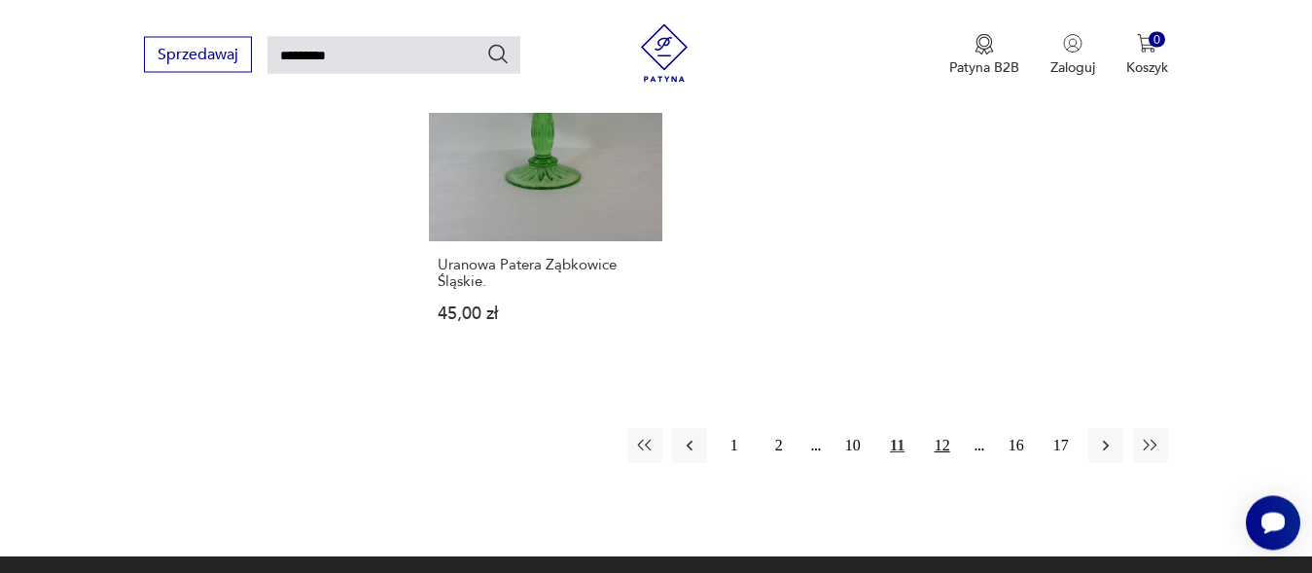
click at [939, 428] on button "12" at bounding box center [942, 445] width 35 height 35
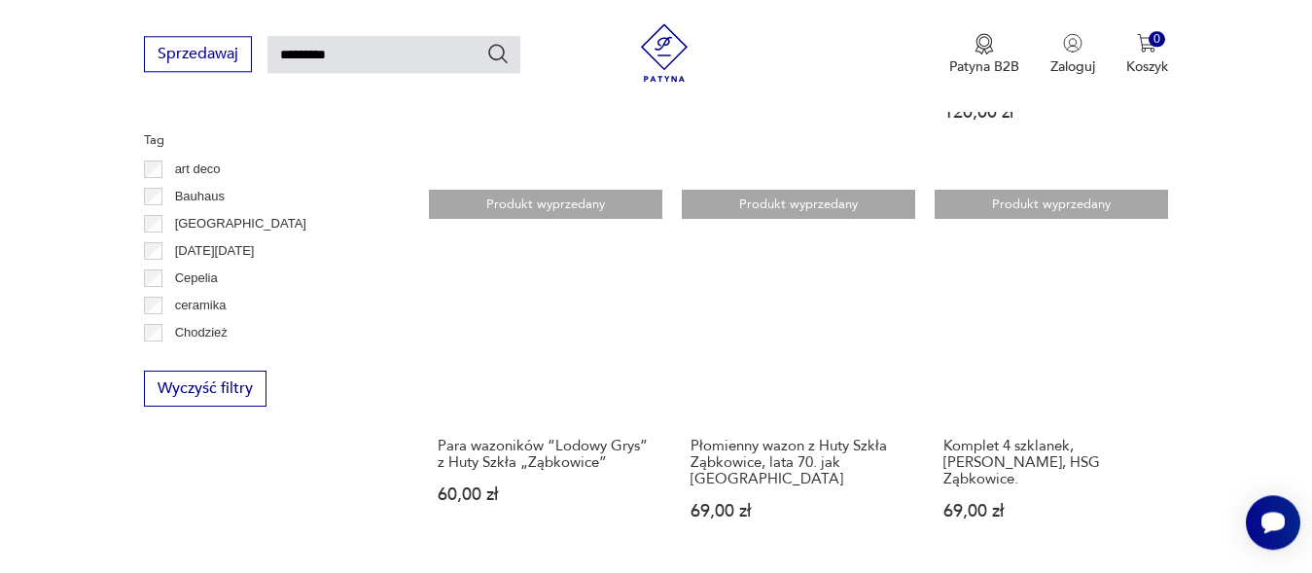
scroll to position [1128, 0]
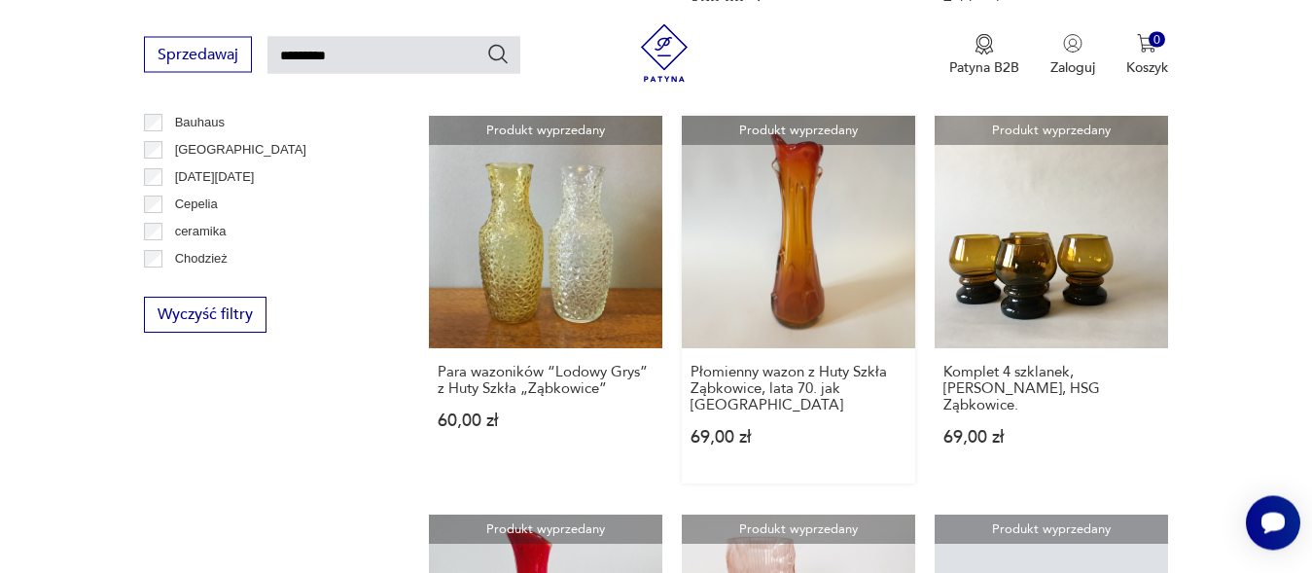
click at [791, 275] on link "Produkt wyprzedany Płomienny wazon z Huty Szkła Ząbkowice, lata 70. jak Rotterd…" at bounding box center [798, 300] width 233 height 369
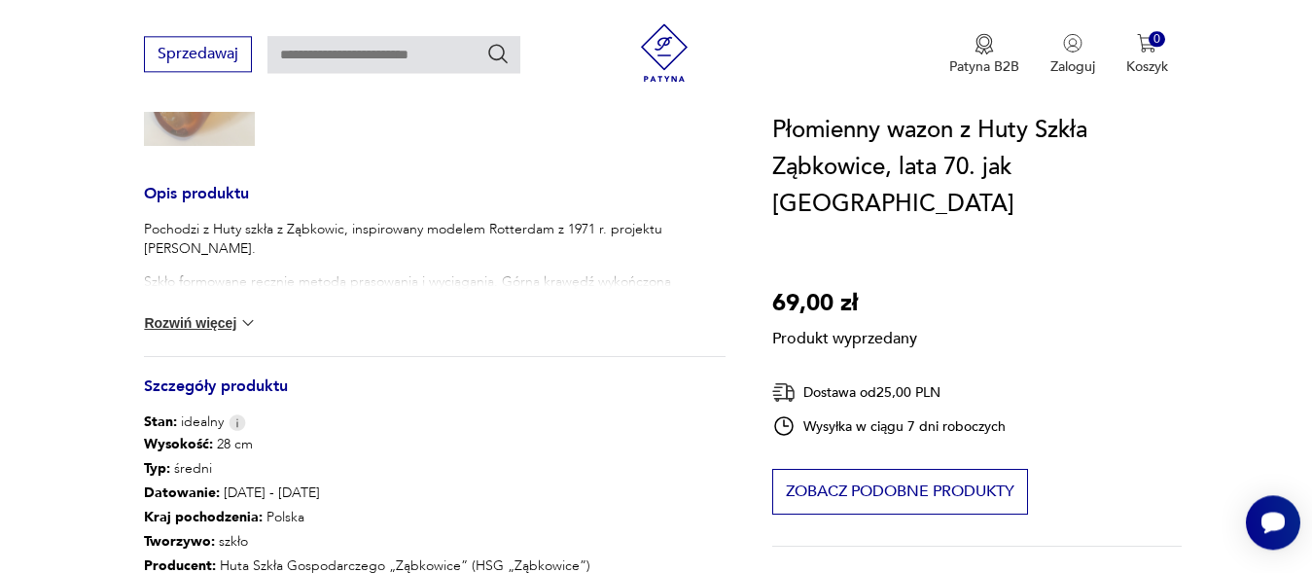
scroll to position [661, 0]
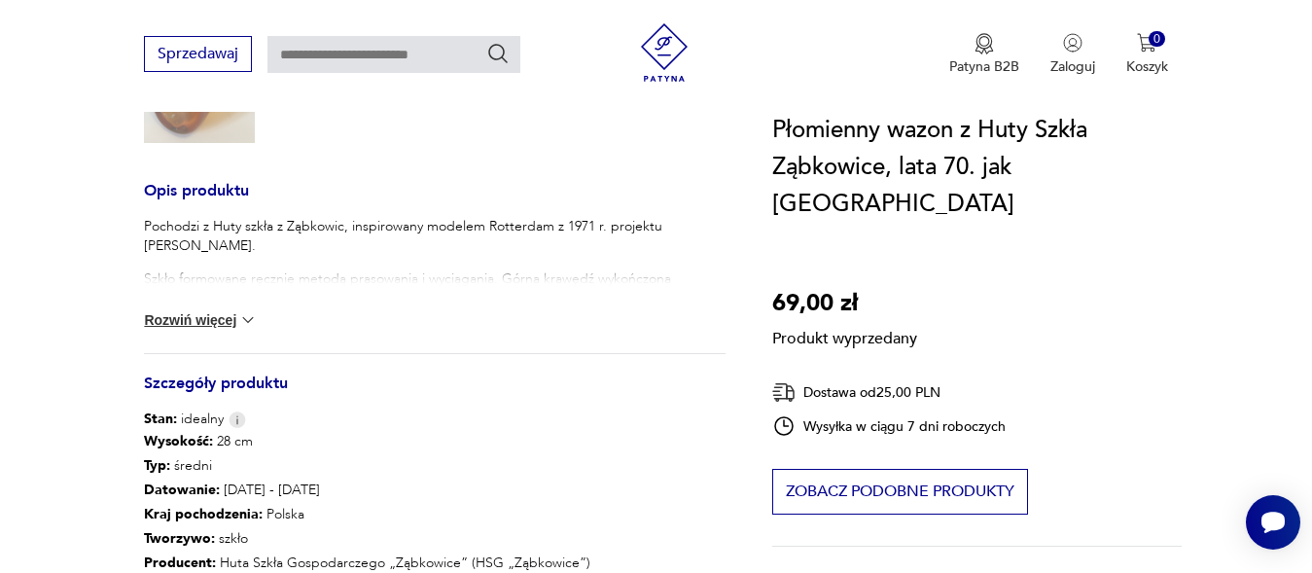
click at [211, 318] on button "Rozwiń więcej" at bounding box center [200, 319] width 113 height 19
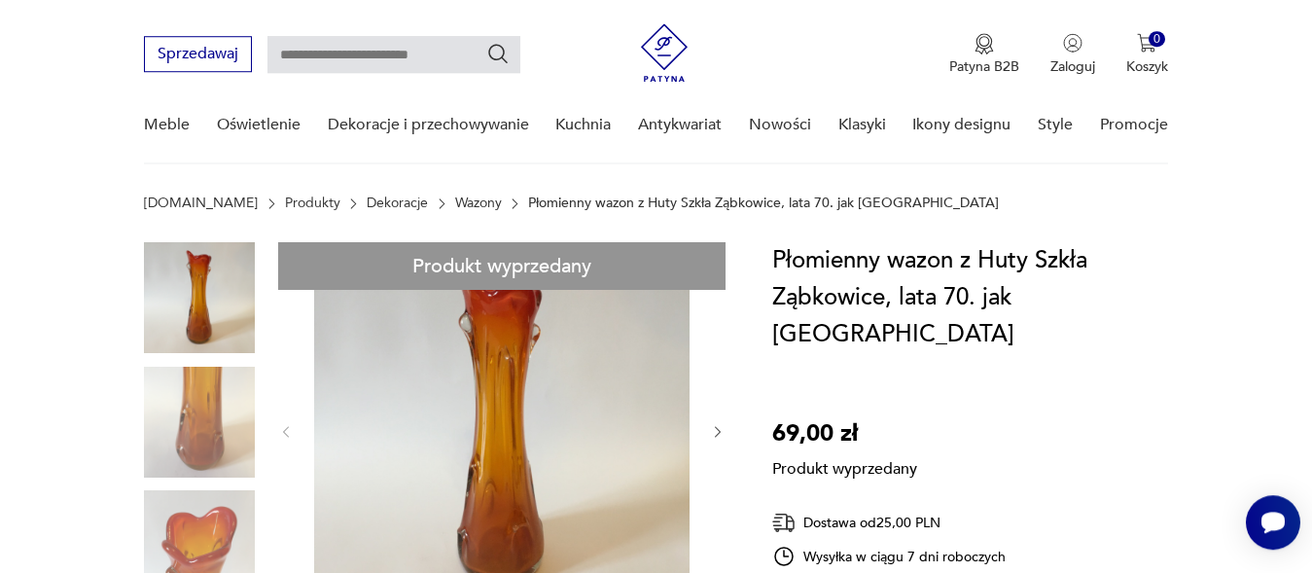
scroll to position [0, 0]
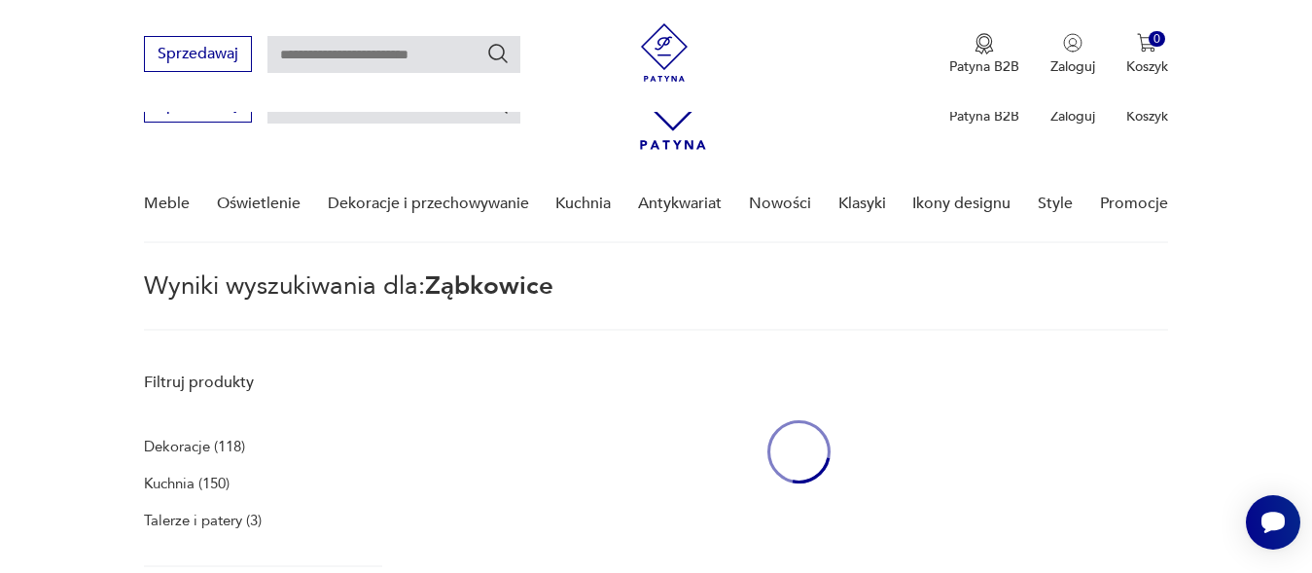
type input "*********"
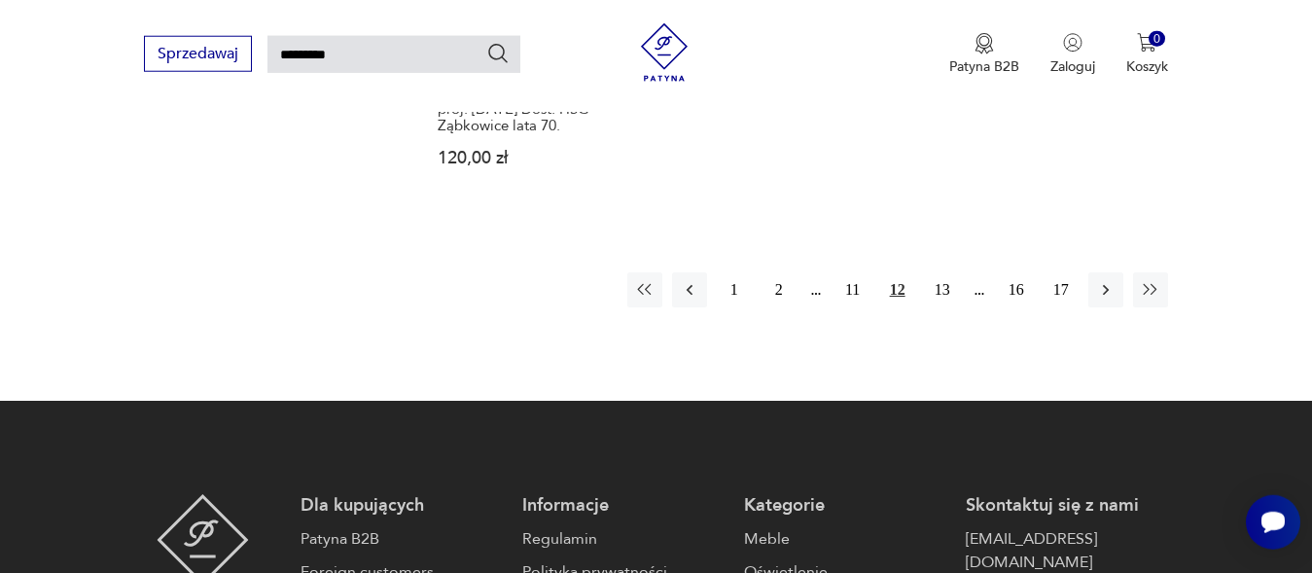
scroll to position [2507, 0]
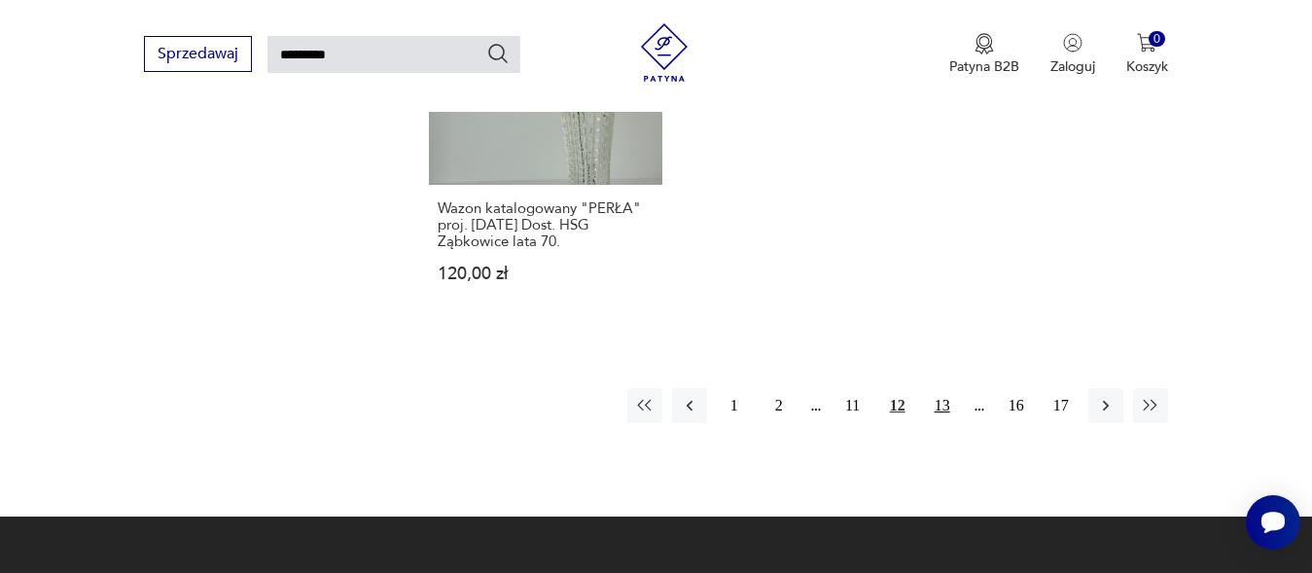
click at [940, 389] on button "13" at bounding box center [942, 405] width 35 height 35
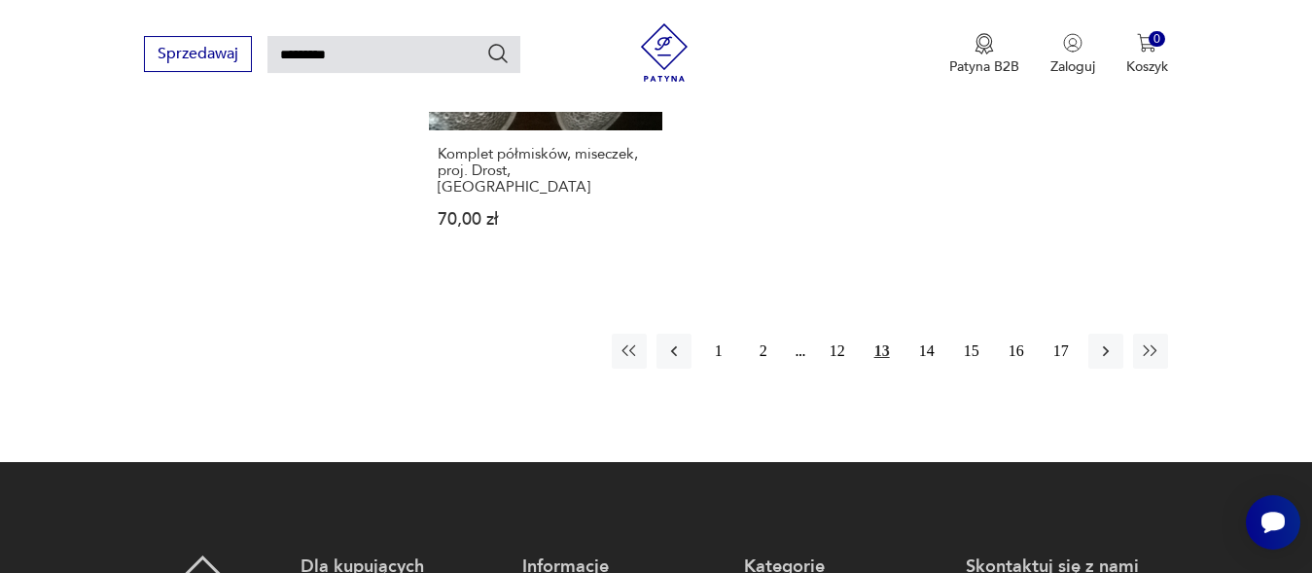
scroll to position [2582, 0]
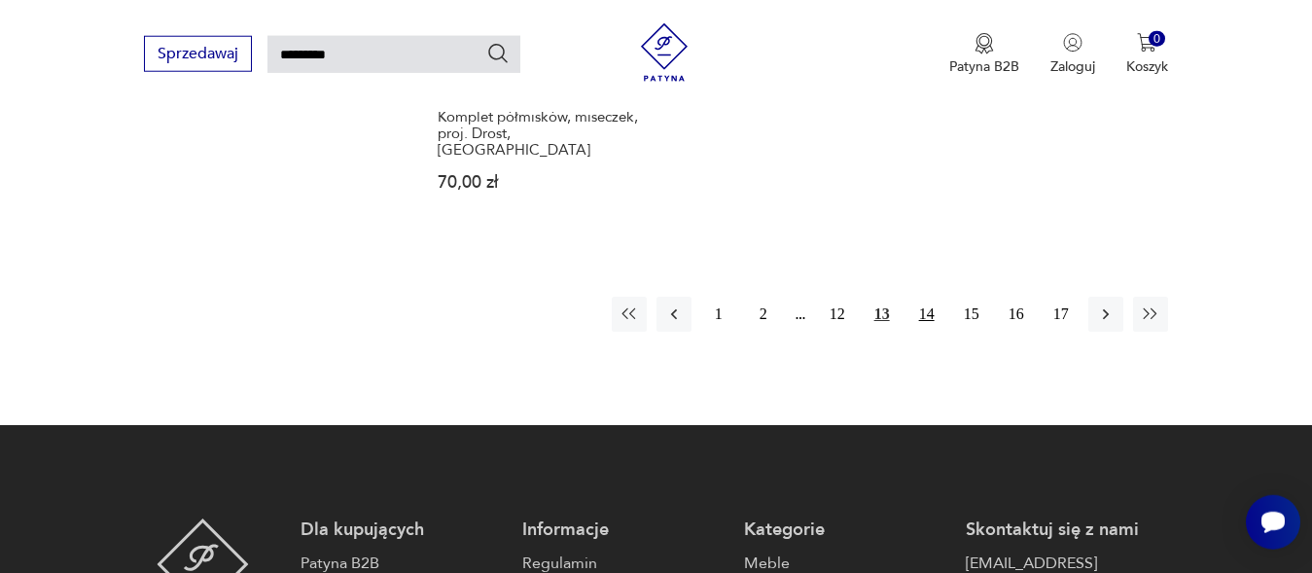
click at [928, 297] on button "14" at bounding box center [926, 314] width 35 height 35
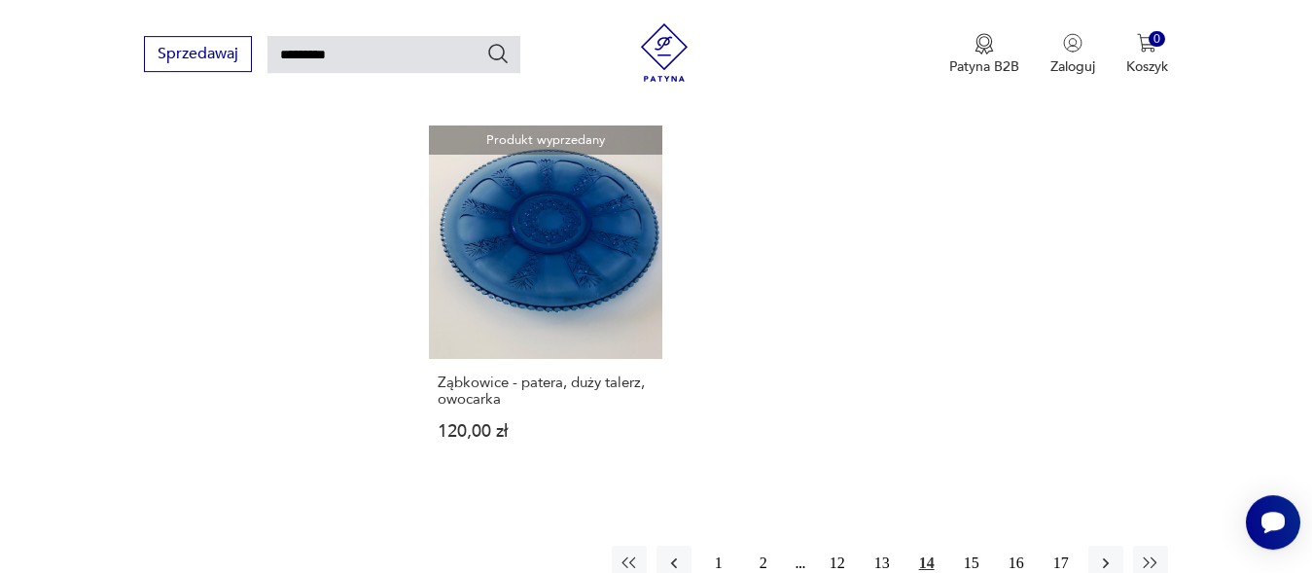
scroll to position [2450, 0]
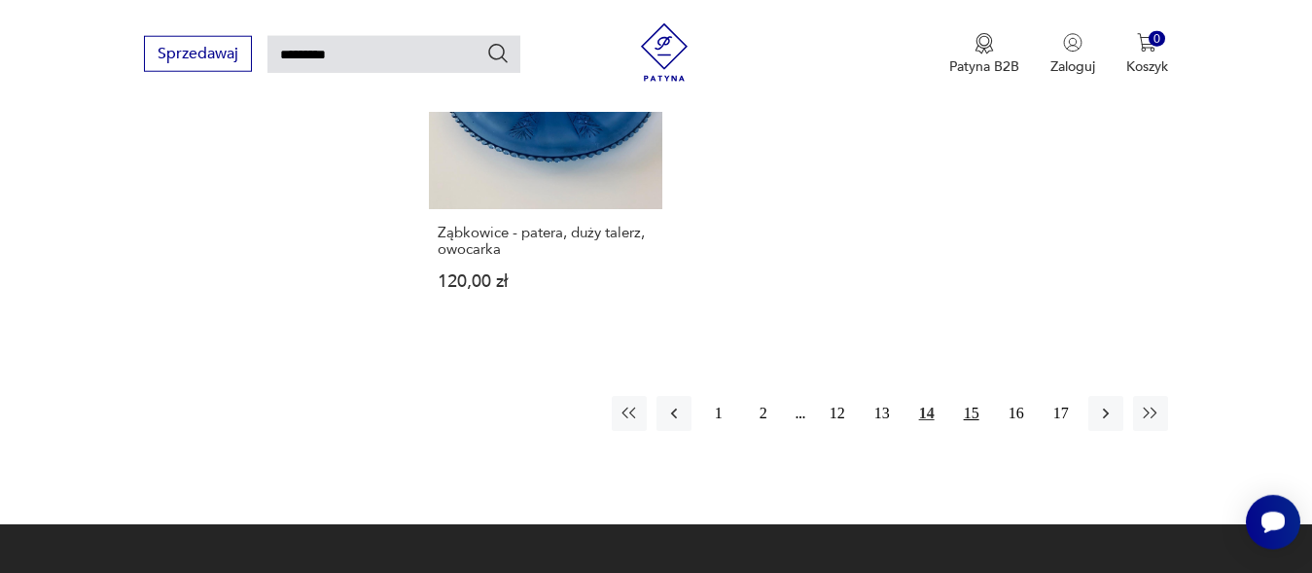
click at [971, 396] on button "15" at bounding box center [971, 413] width 35 height 35
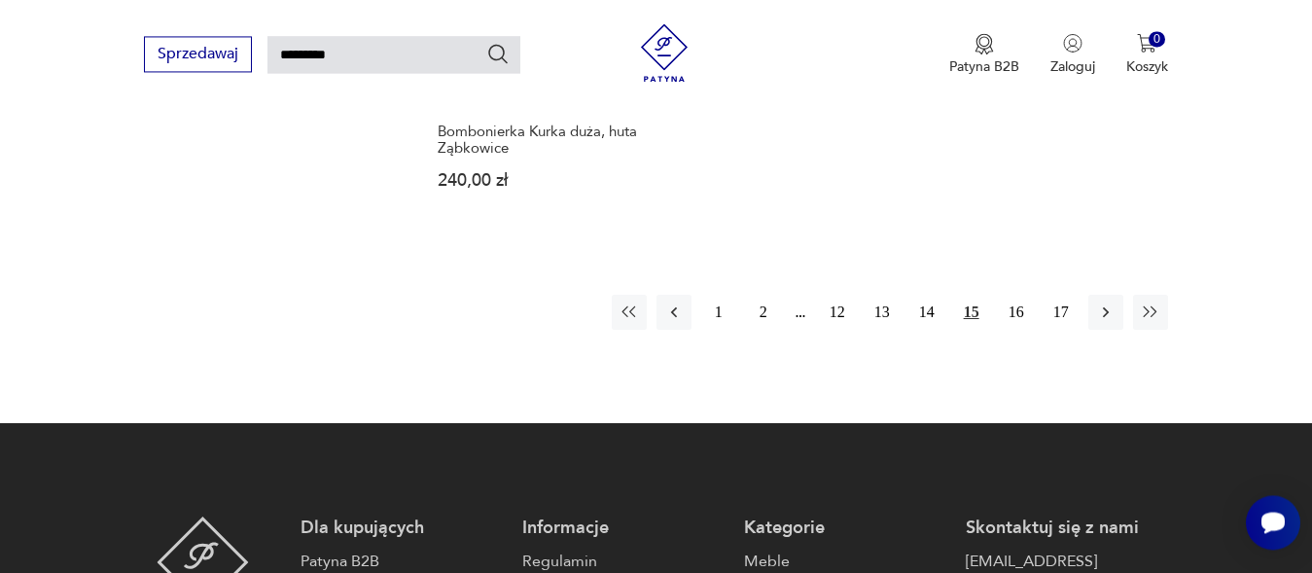
scroll to position [2582, 0]
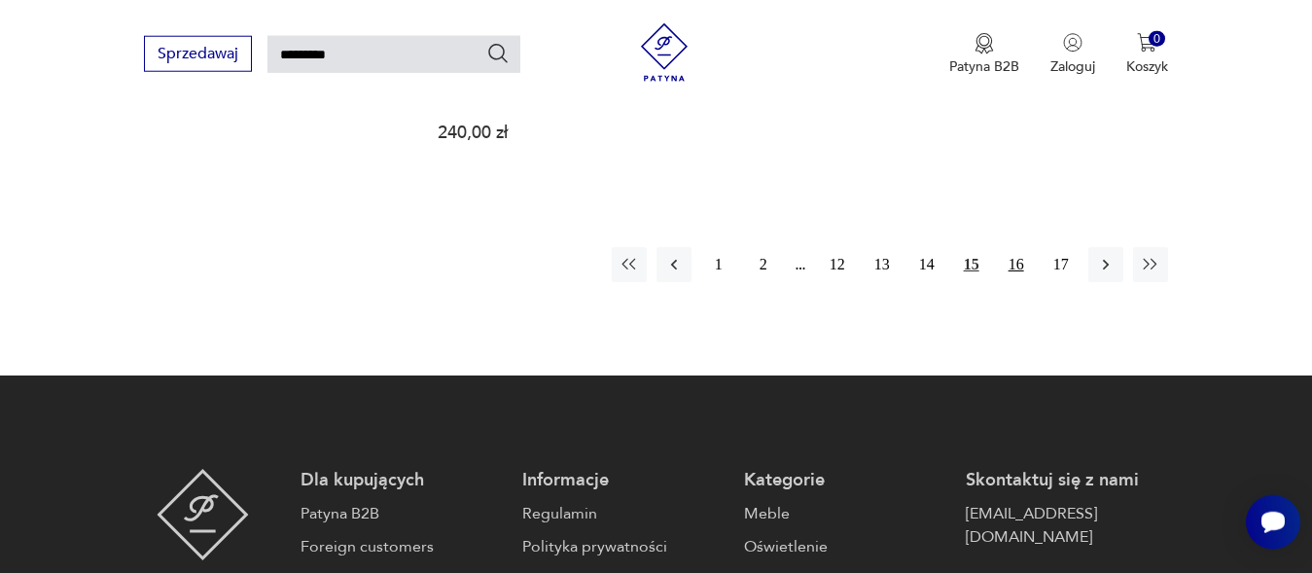
click at [1012, 266] on button "16" at bounding box center [1016, 264] width 35 height 35
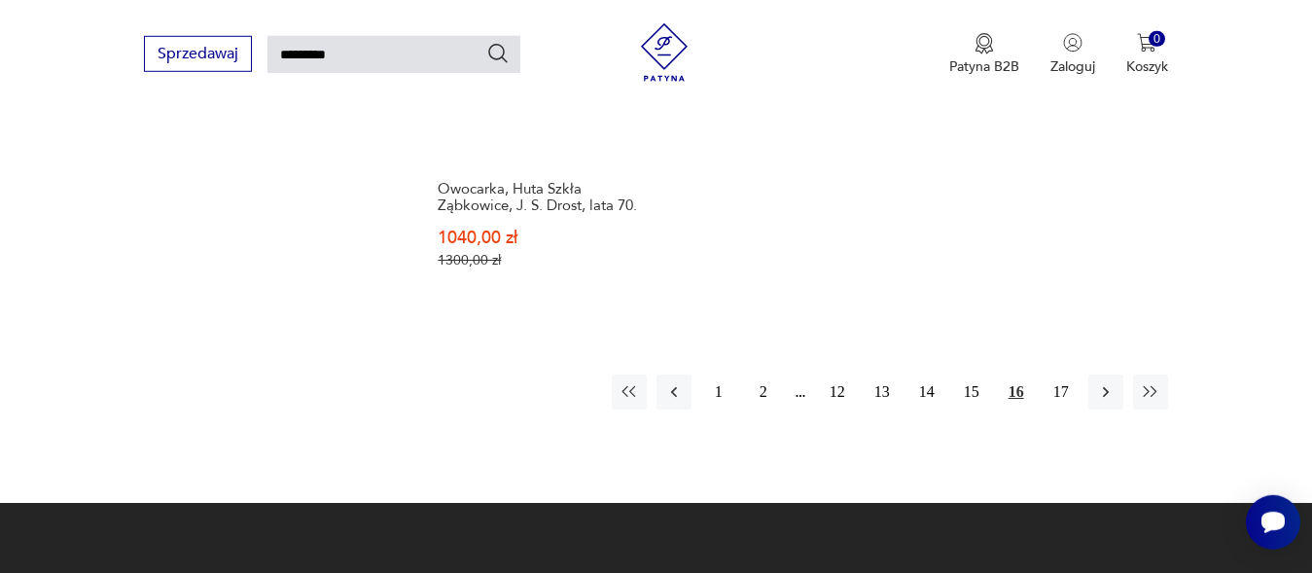
scroll to position [2582, 0]
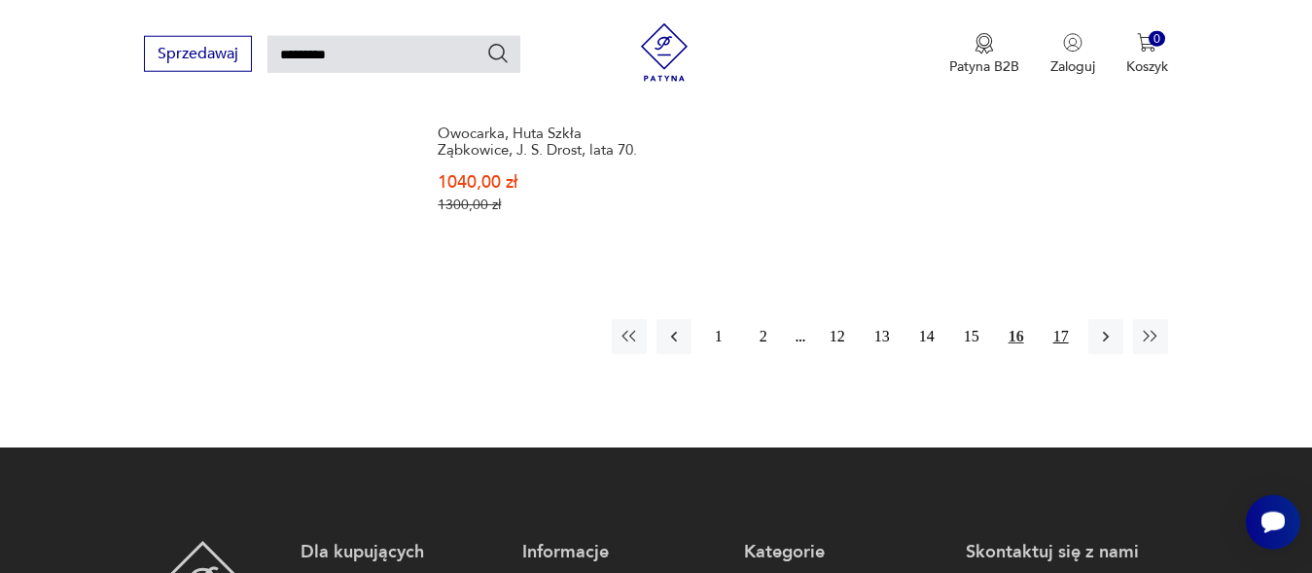
click at [1059, 319] on button "17" at bounding box center [1061, 336] width 35 height 35
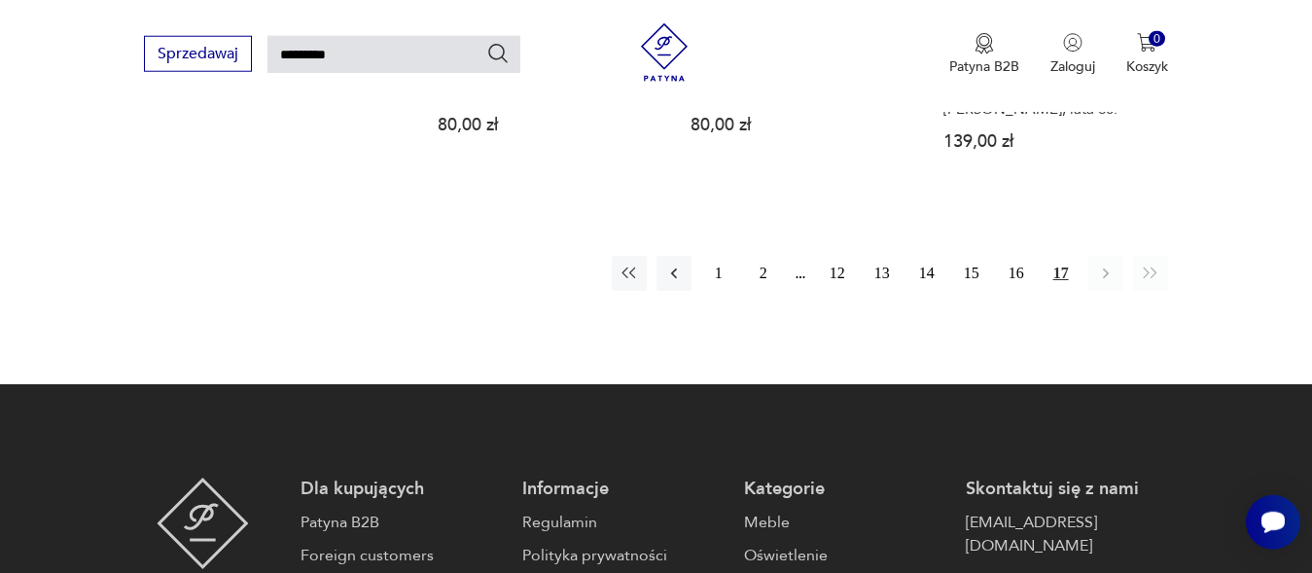
scroll to position [1789, 0]
